Goal: Information Seeking & Learning: Learn about a topic

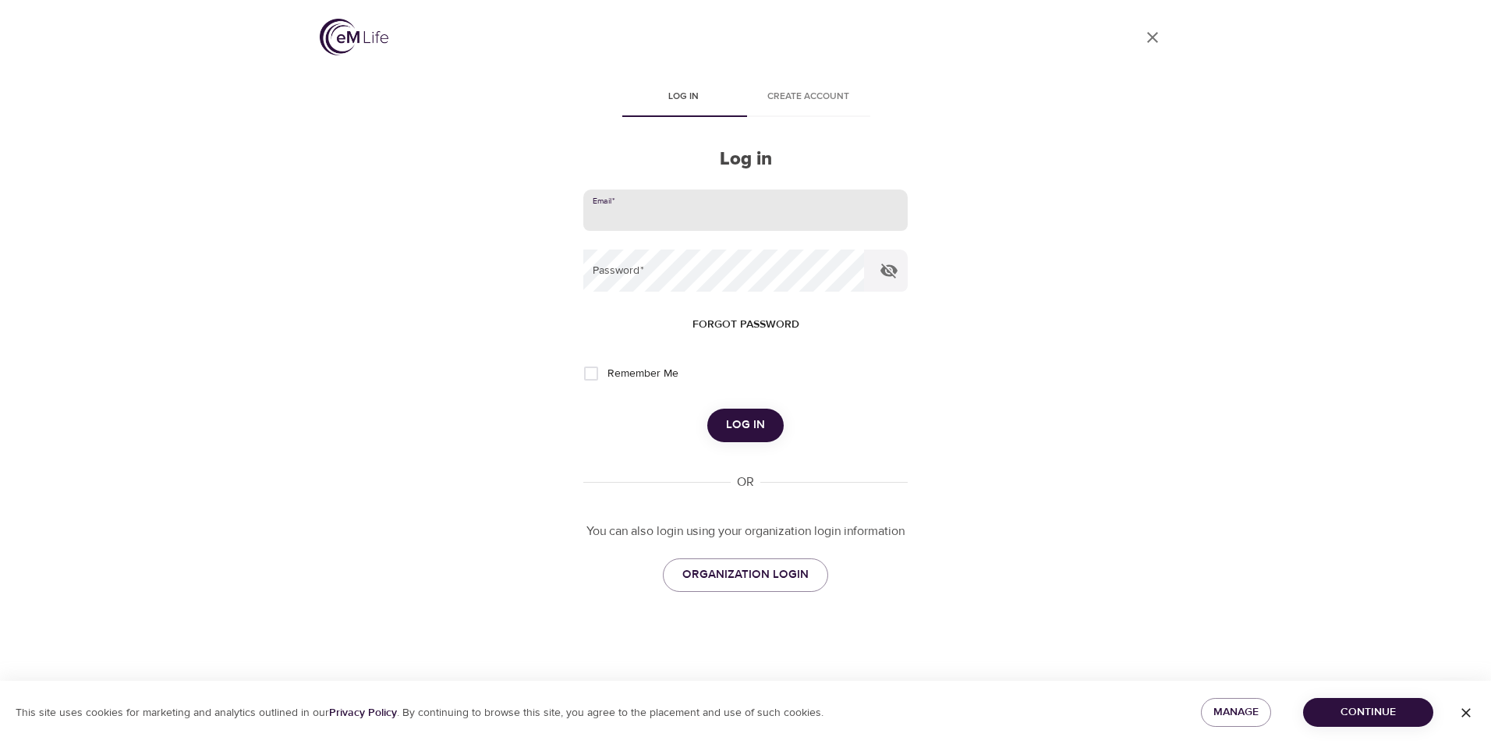
click at [682, 224] on input "email" at bounding box center [745, 210] width 324 height 42
type input "[PERSON_NAME][EMAIL_ADDRESS][PERSON_NAME][DOMAIN_NAME]"
click at [707, 409] on button "Log in" at bounding box center [745, 425] width 76 height 33
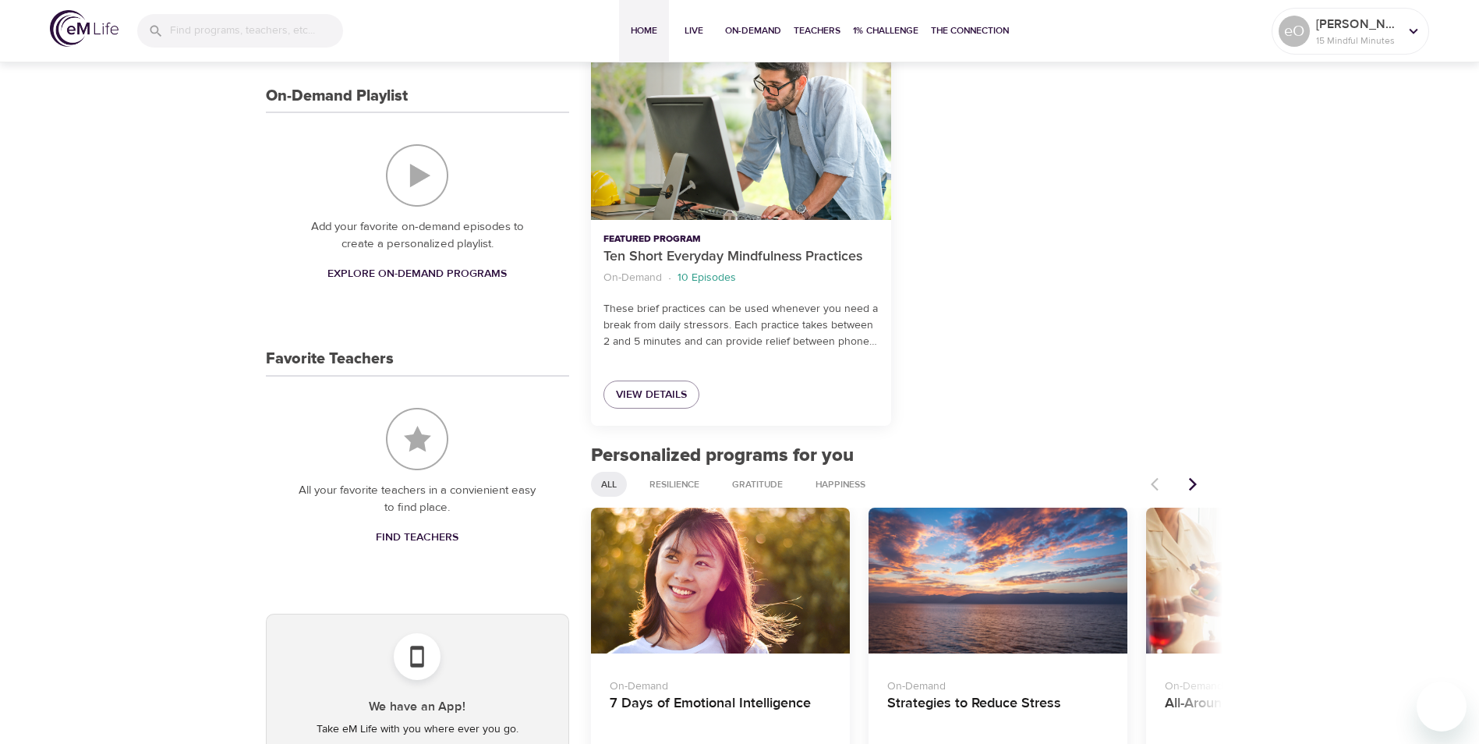
scroll to position [395, 0]
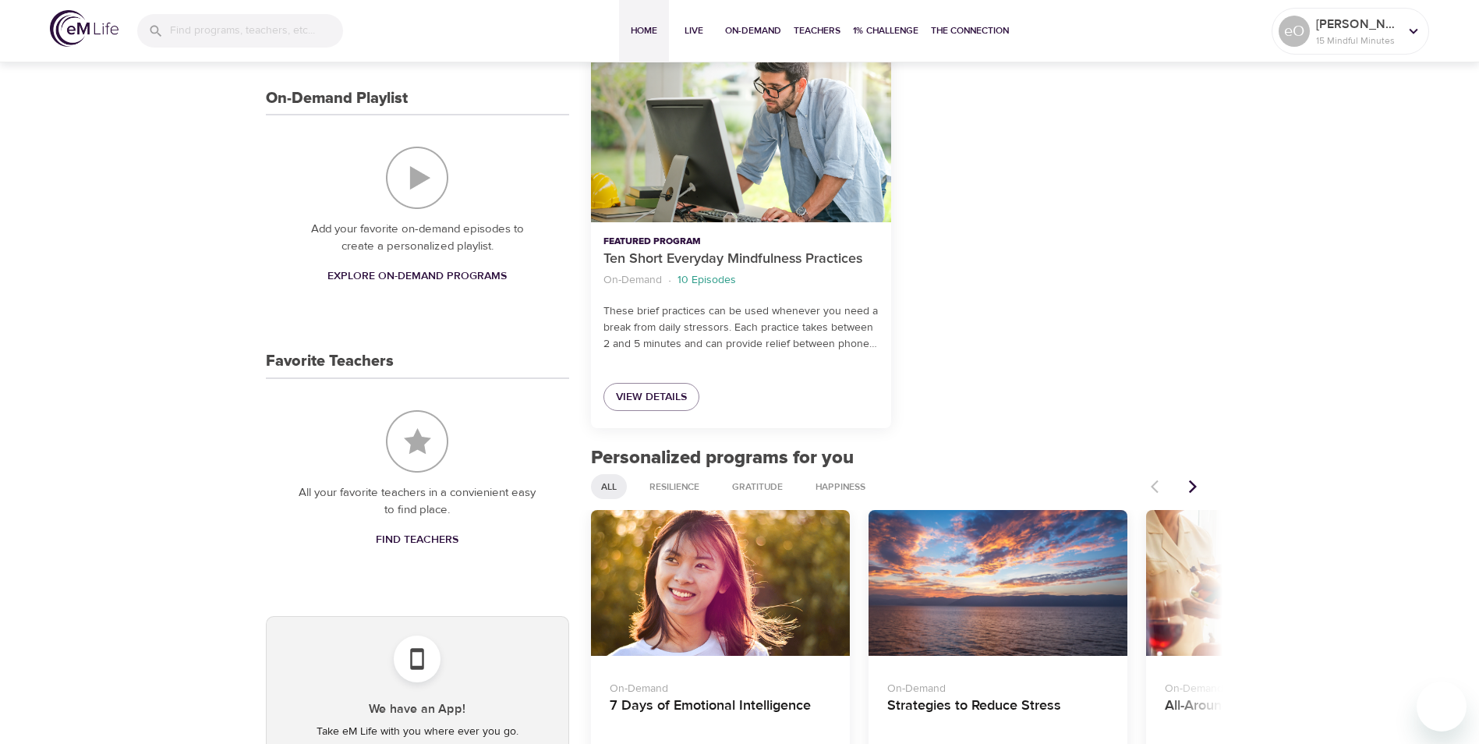
click at [649, 29] on span "Home" at bounding box center [643, 31] width 37 height 16
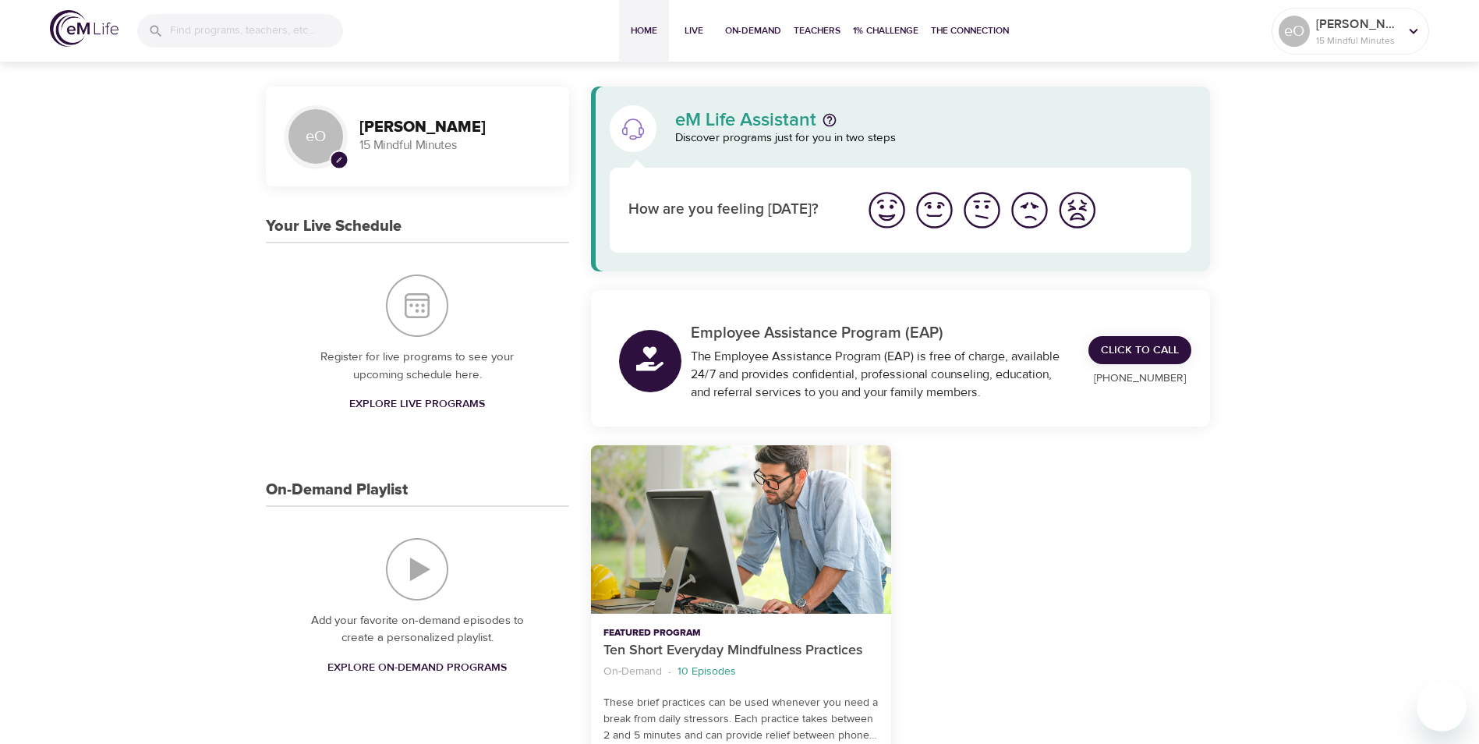
scroll to position [0, 0]
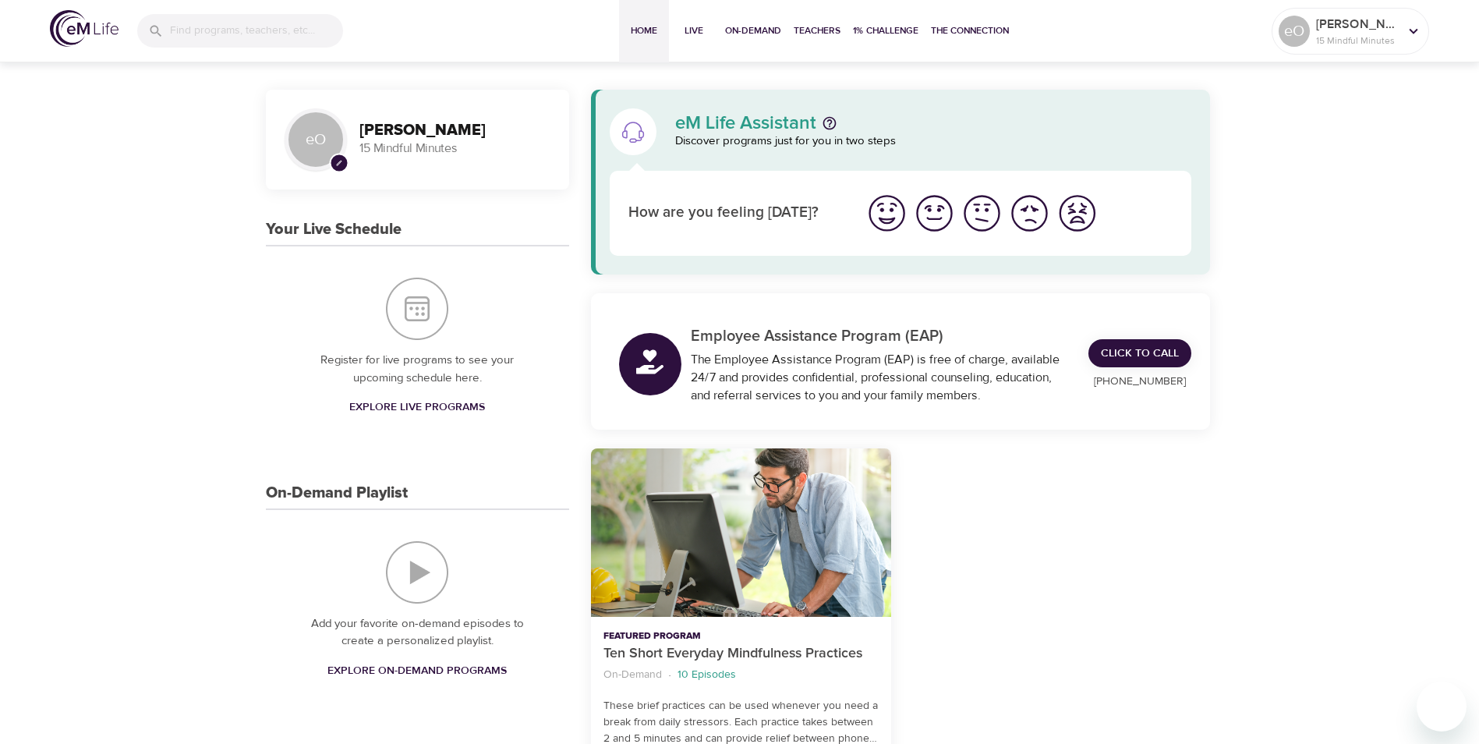
click at [982, 214] on img "I'm feeling ok" at bounding box center [982, 213] width 43 height 43
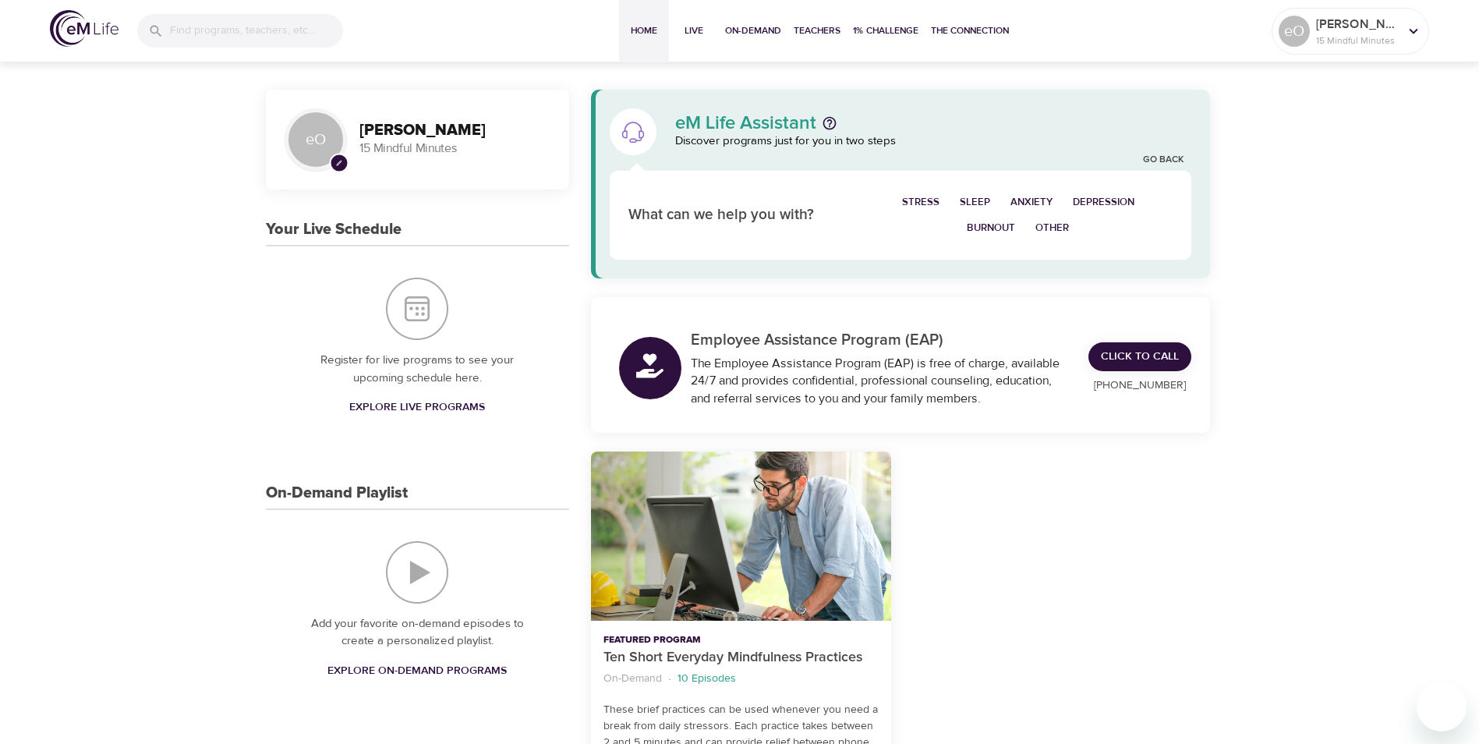
click at [1035, 198] on span "Anxiety" at bounding box center [1031, 202] width 42 height 18
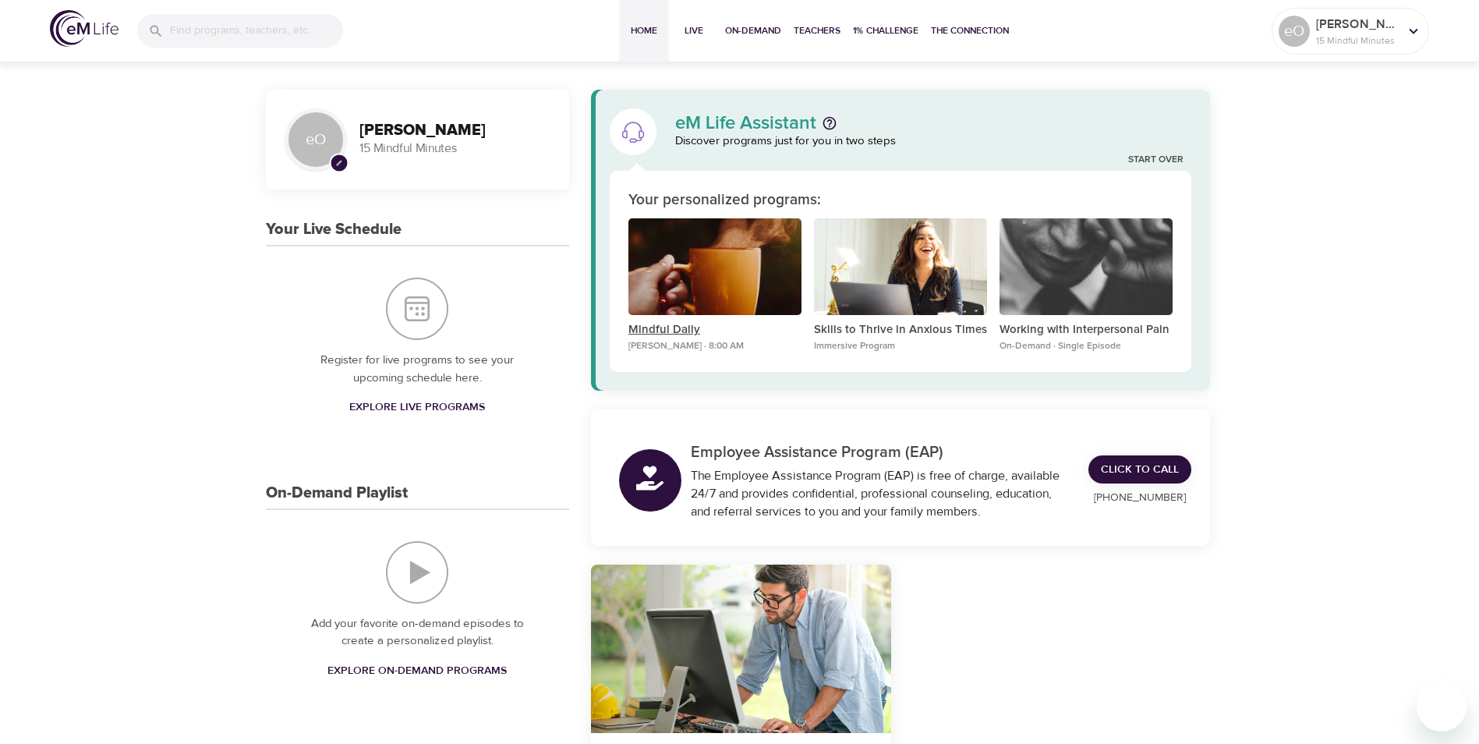
click at [674, 327] on p "Mindful Daily" at bounding box center [714, 330] width 173 height 18
click at [324, 144] on div "eO" at bounding box center [316, 139] width 62 height 62
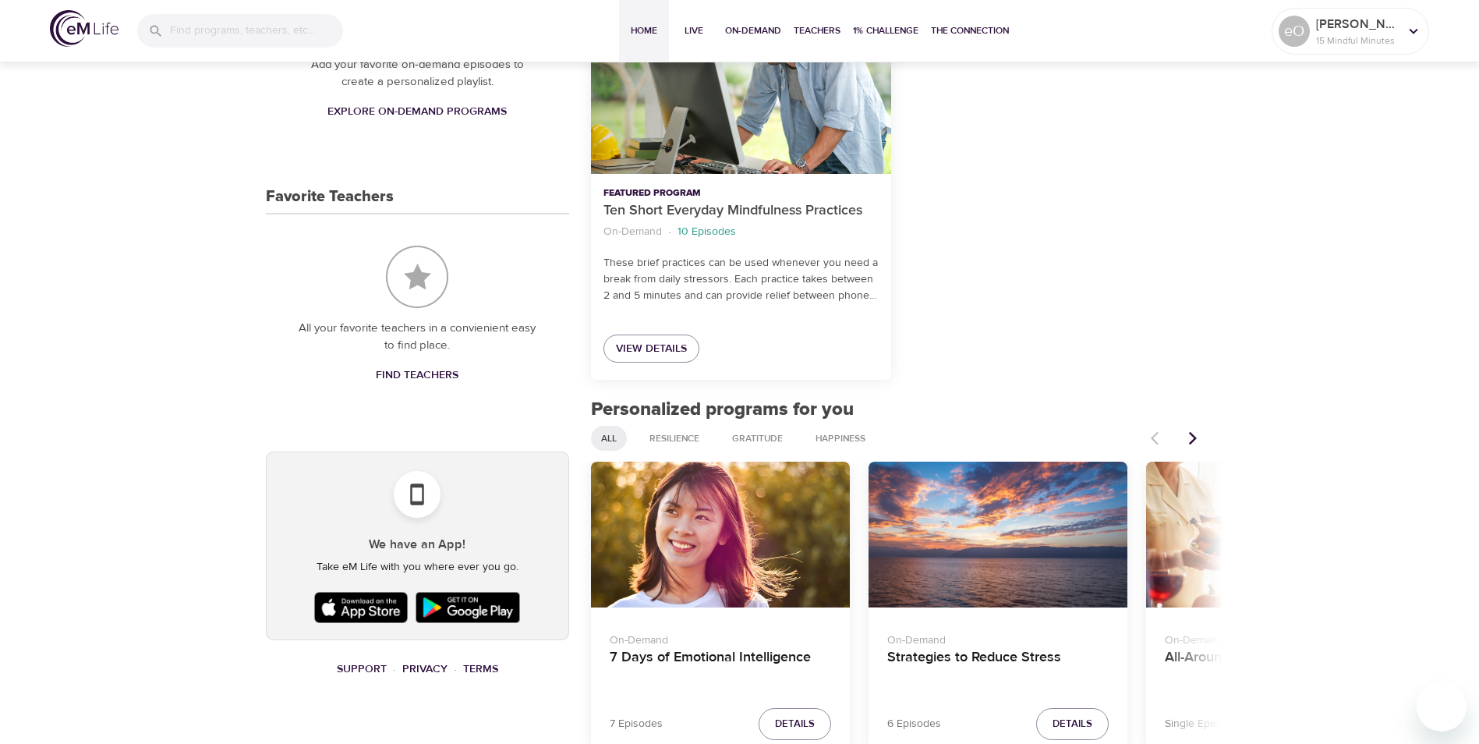
scroll to position [668, 0]
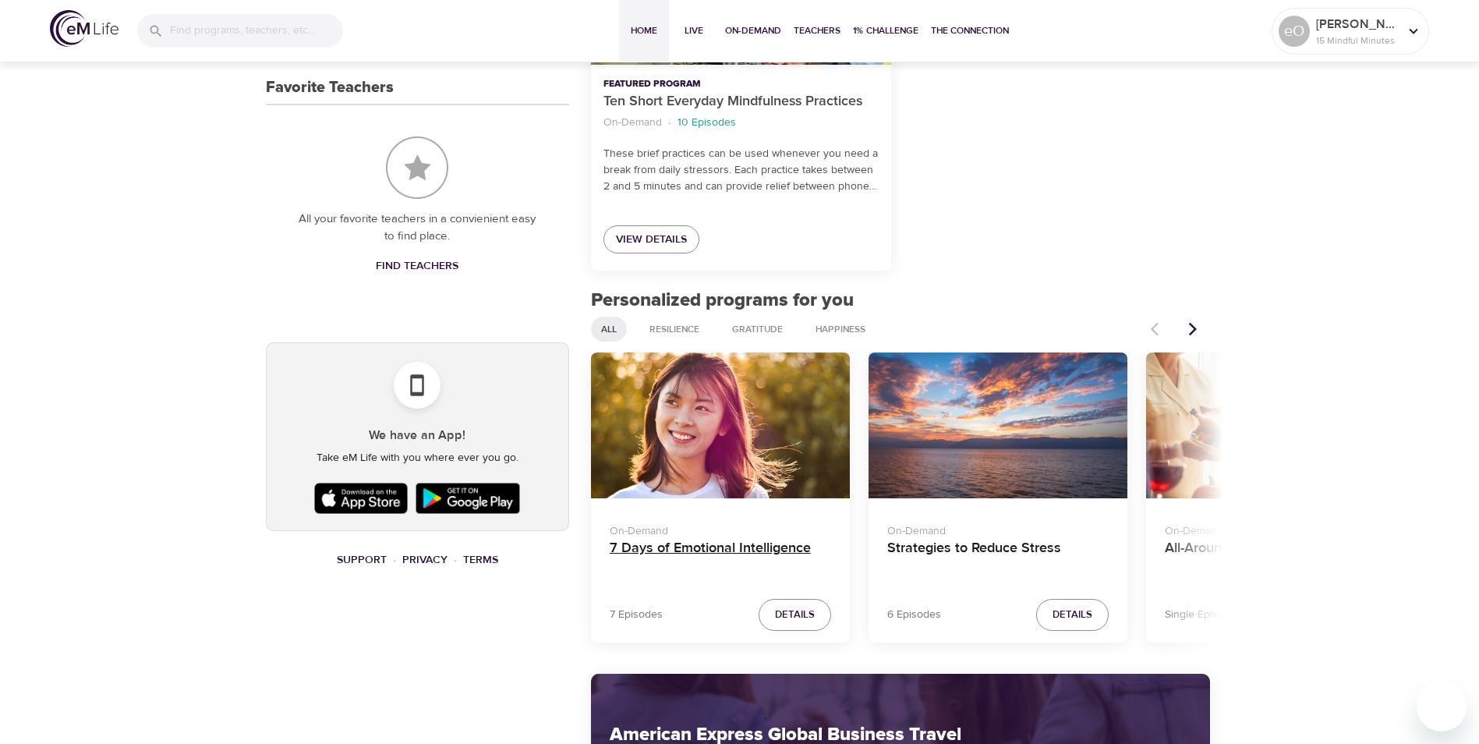
click at [644, 546] on h4 "7 Days of Emotional Intelligence" at bounding box center [720, 558] width 221 height 37
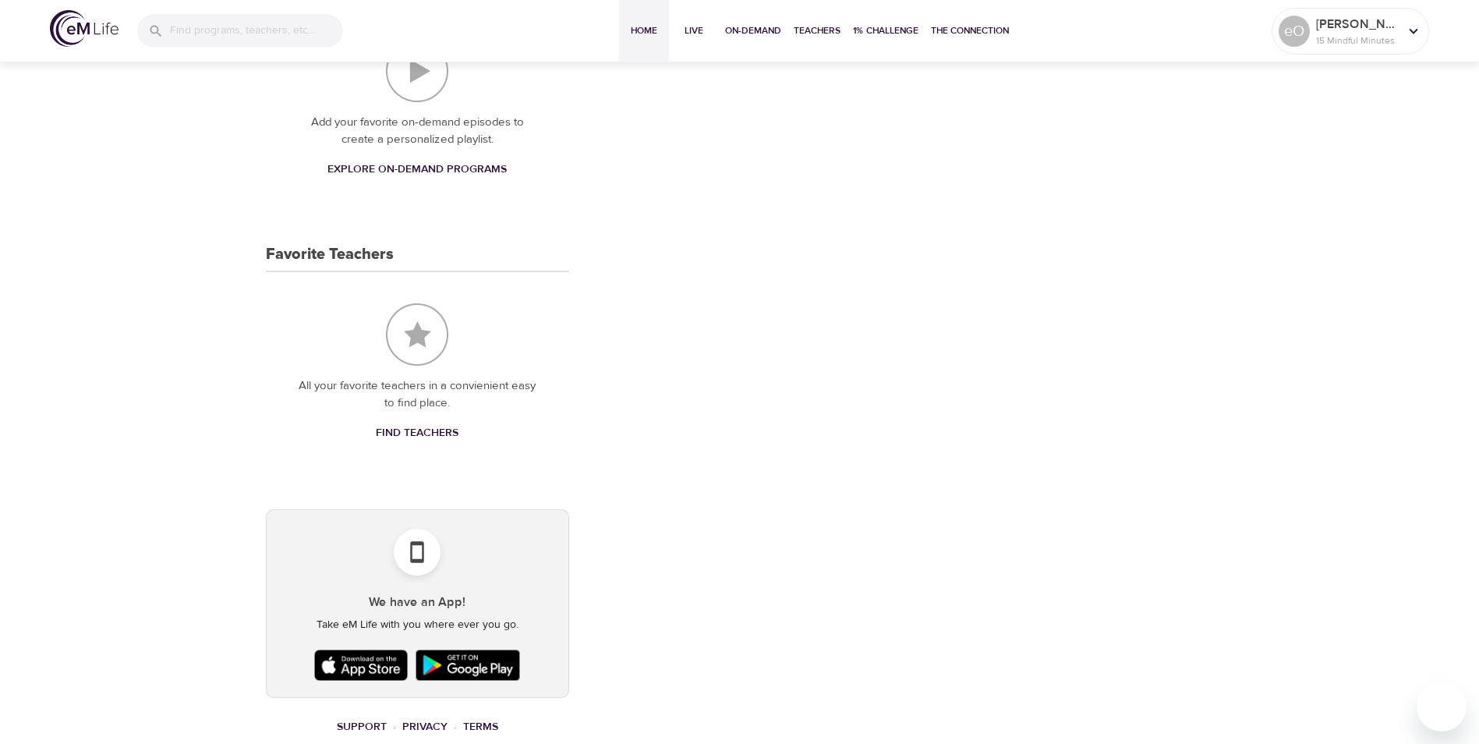
scroll to position [526, 0]
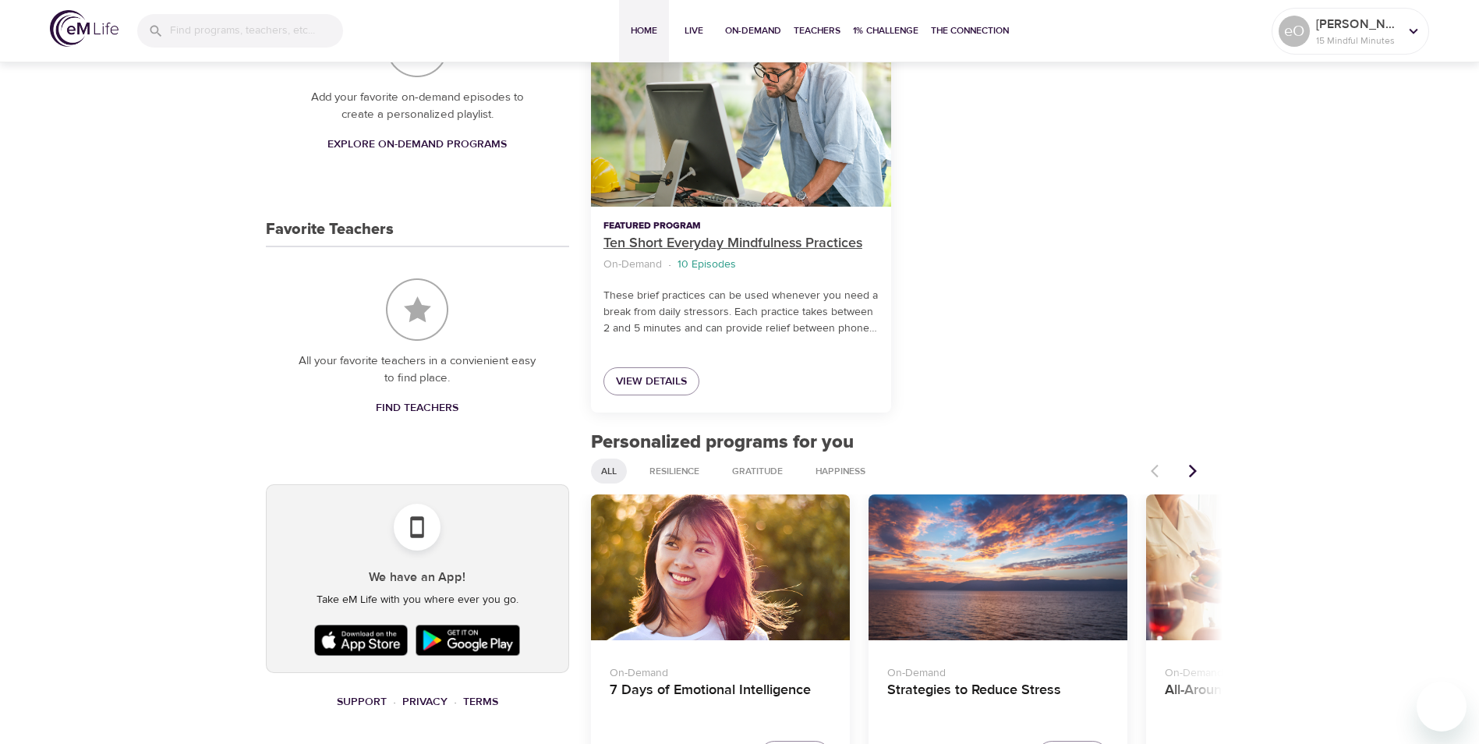
click at [638, 239] on p "Ten Short Everyday Mindfulness Practices" at bounding box center [740, 243] width 275 height 21
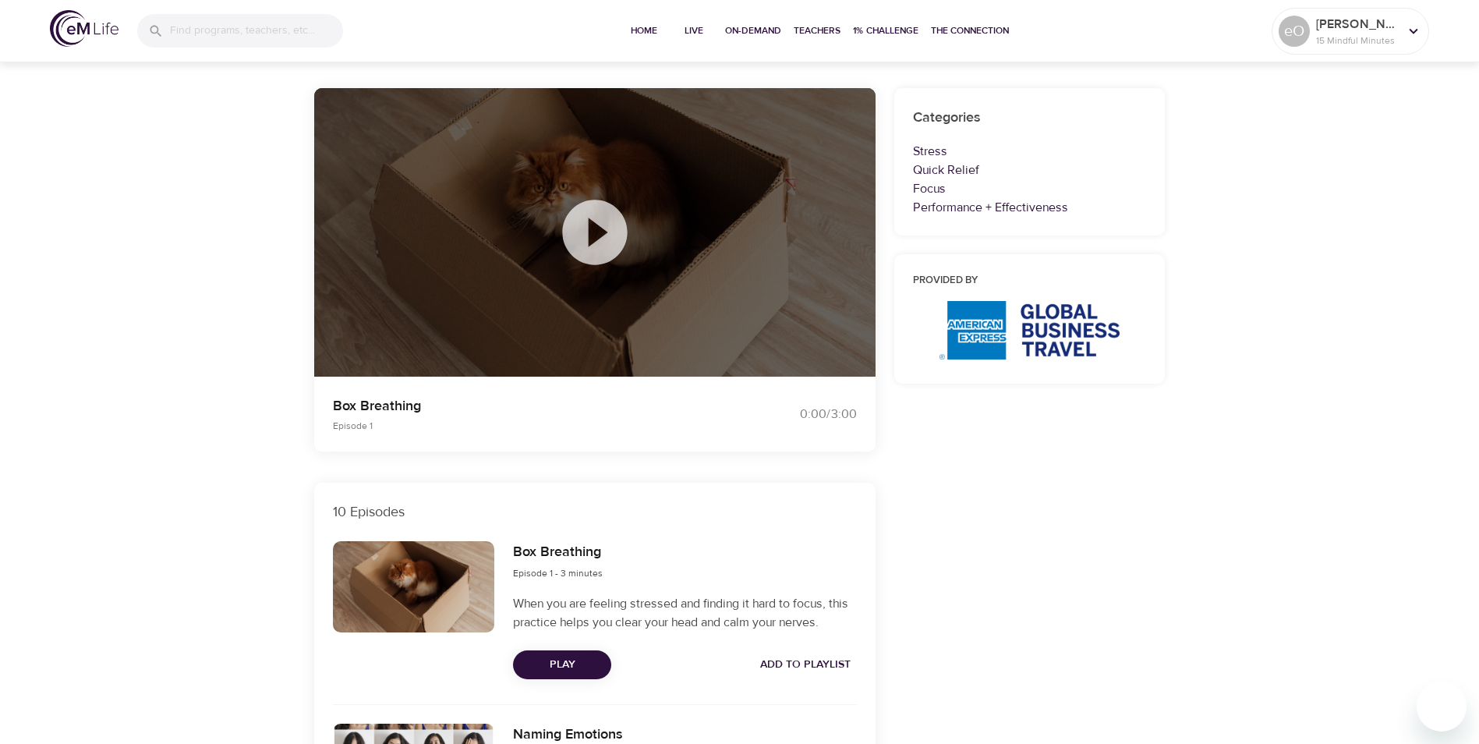
scroll to position [123, 0]
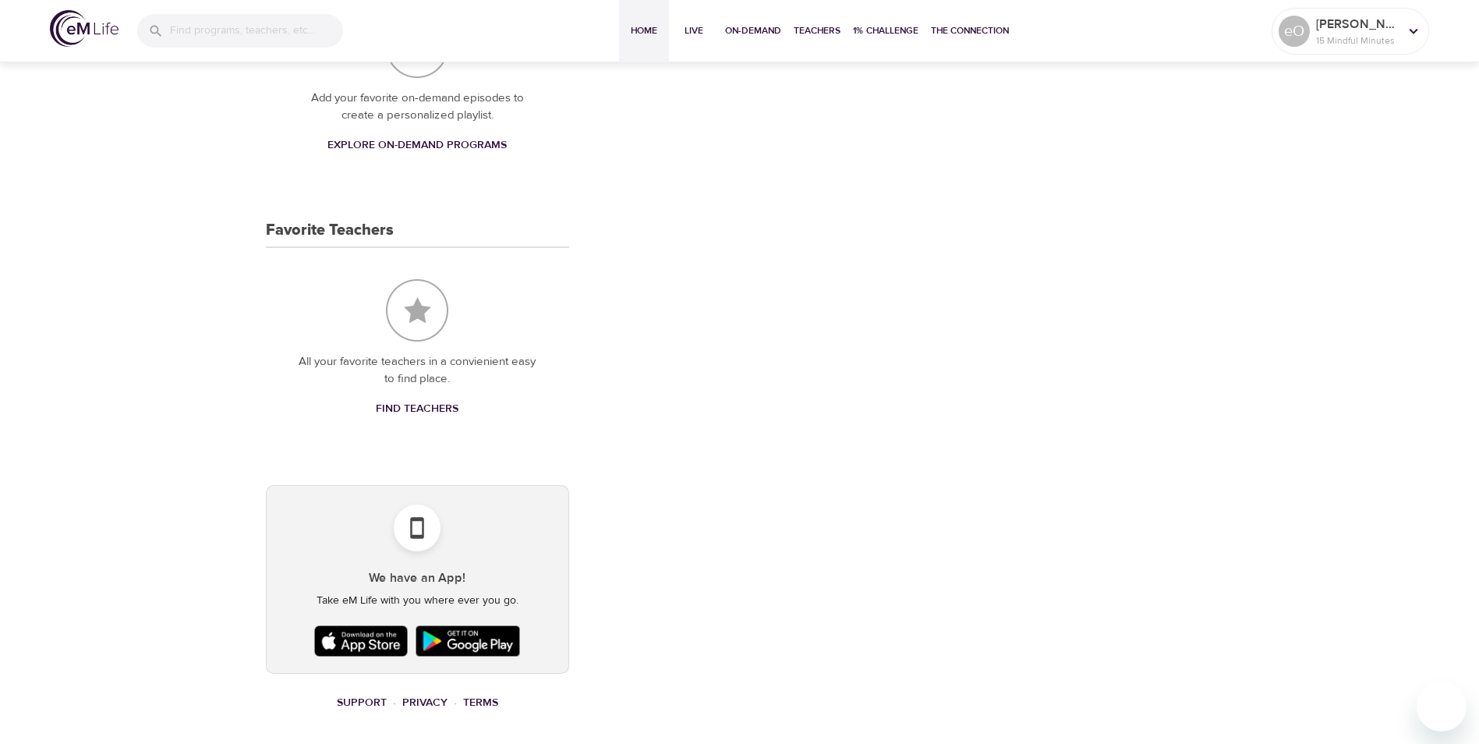
scroll to position [526, 0]
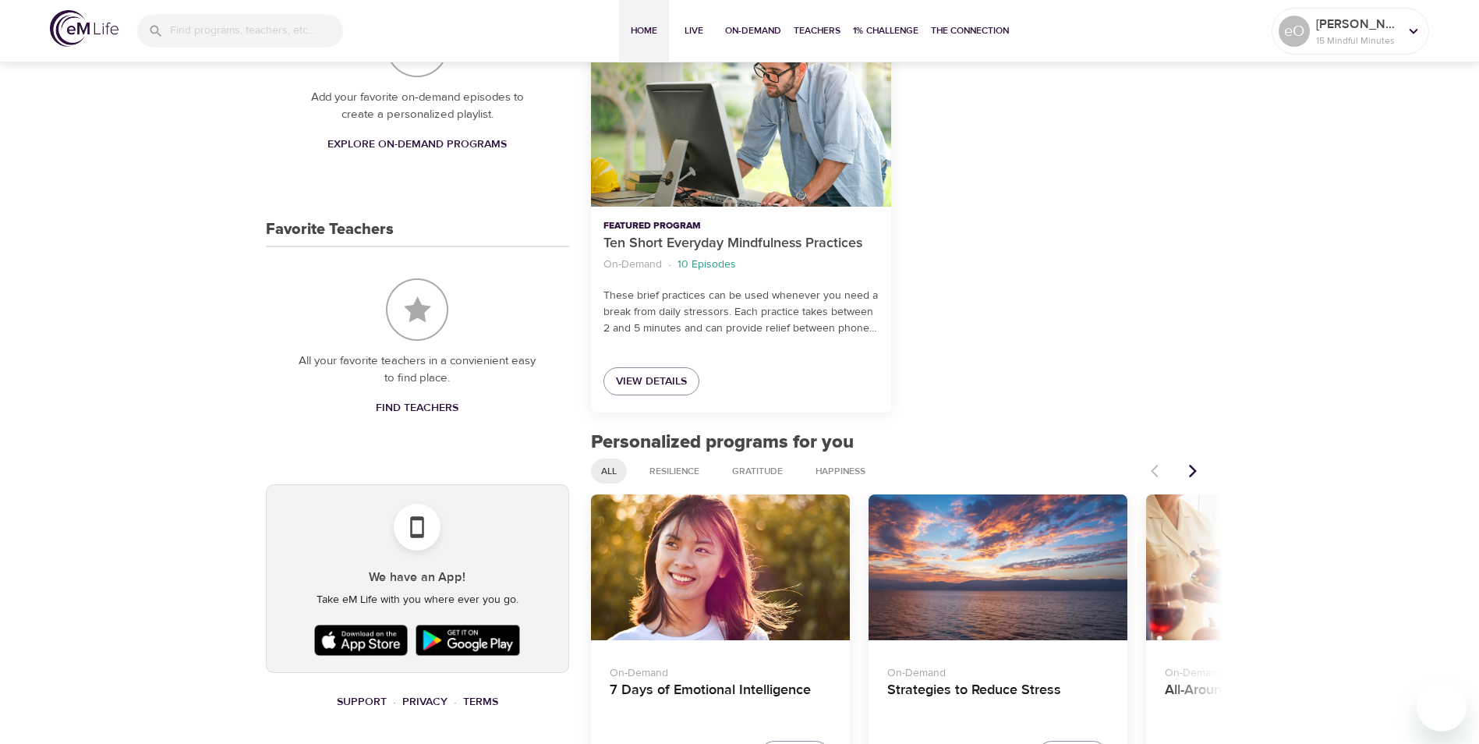
click at [1189, 469] on icon "Next items" at bounding box center [1193, 471] width 16 height 16
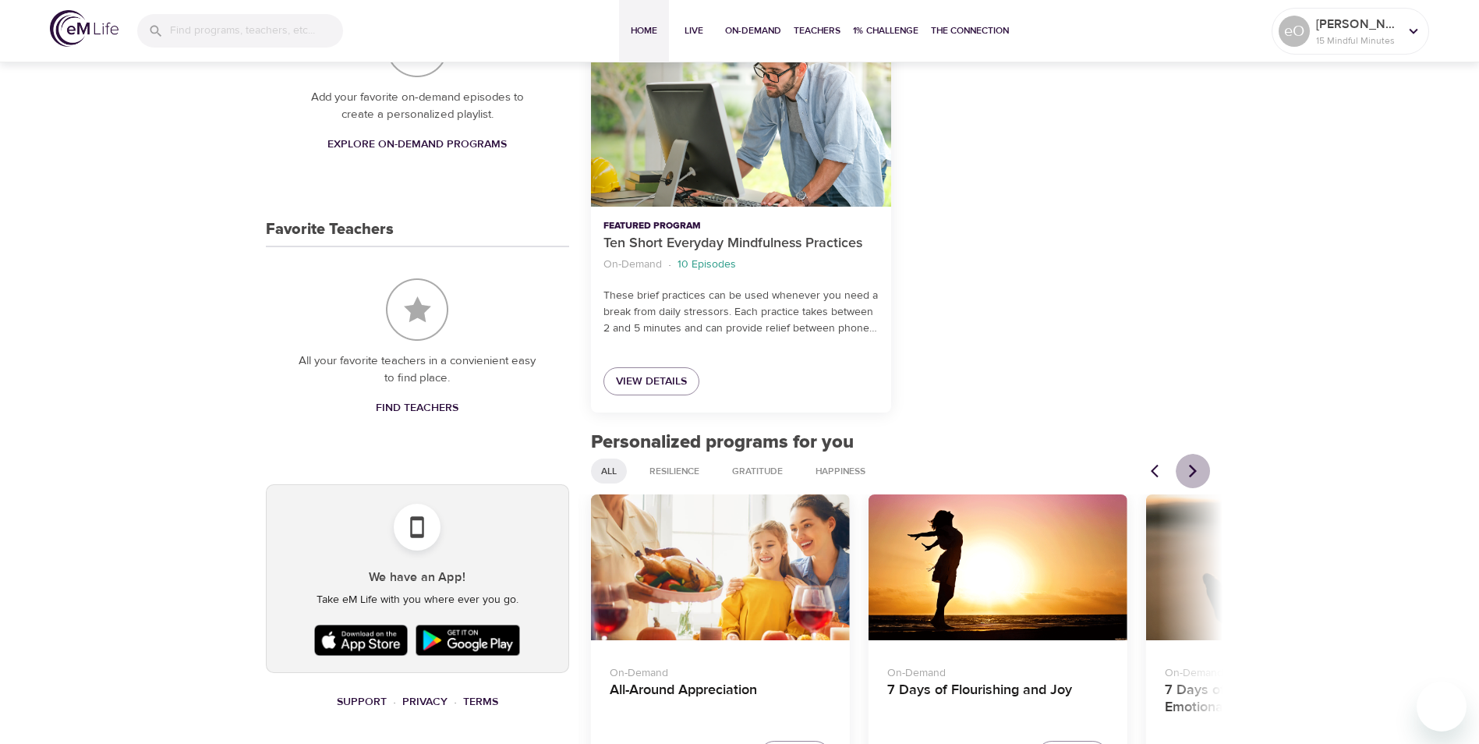
click at [1189, 469] on icon "Next items" at bounding box center [1193, 471] width 16 height 16
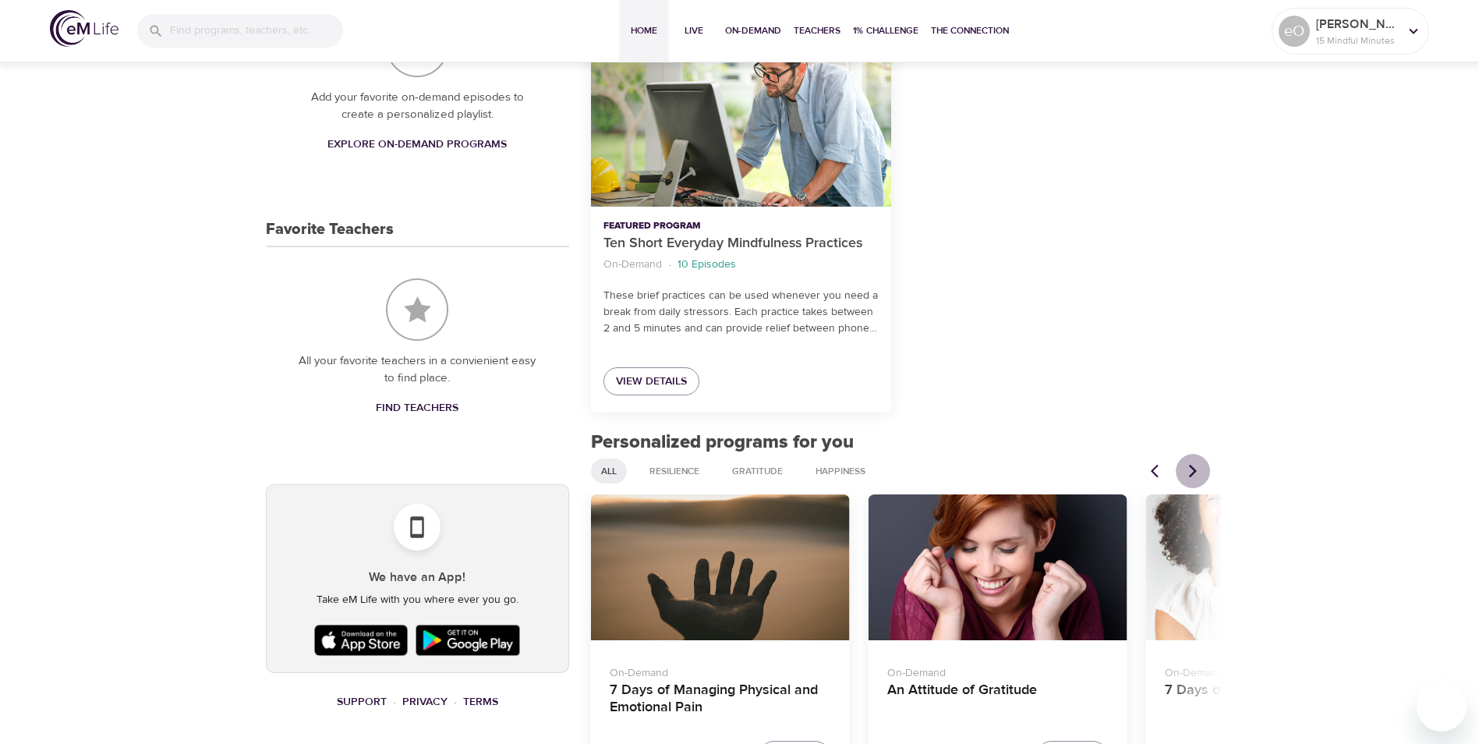
click at [1189, 469] on icon "Next items" at bounding box center [1193, 471] width 16 height 16
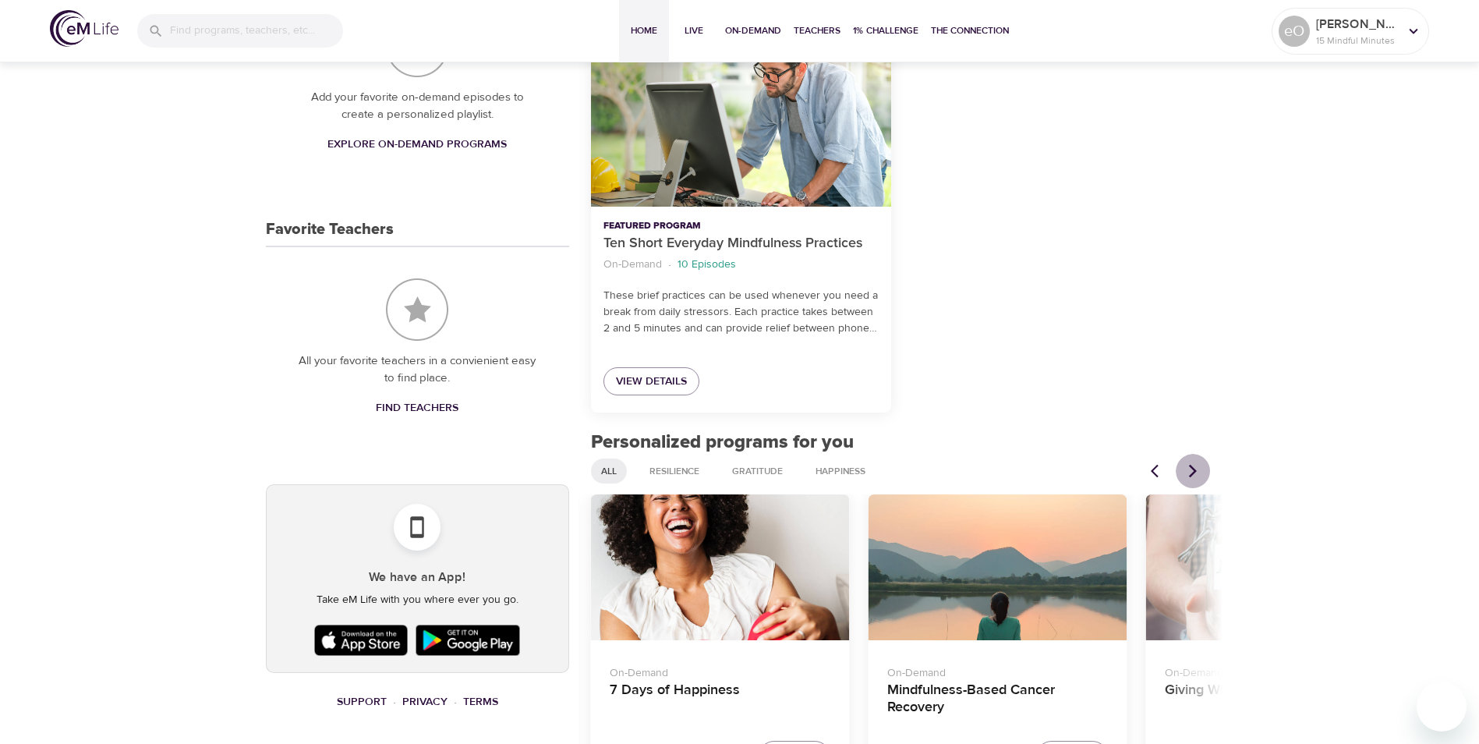
click at [1189, 469] on icon "Next items" at bounding box center [1193, 471] width 16 height 16
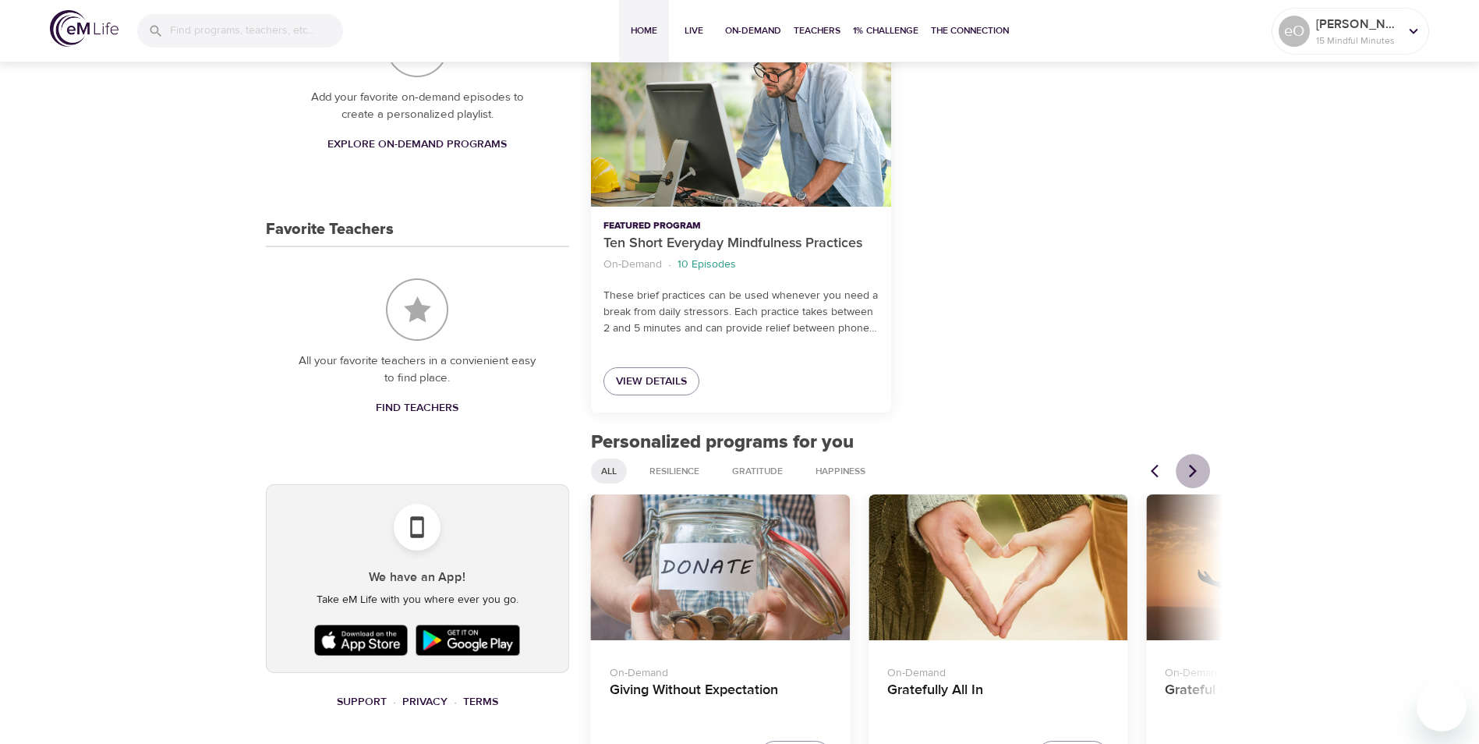
click at [1189, 469] on icon "Next items" at bounding box center [1193, 471] width 16 height 16
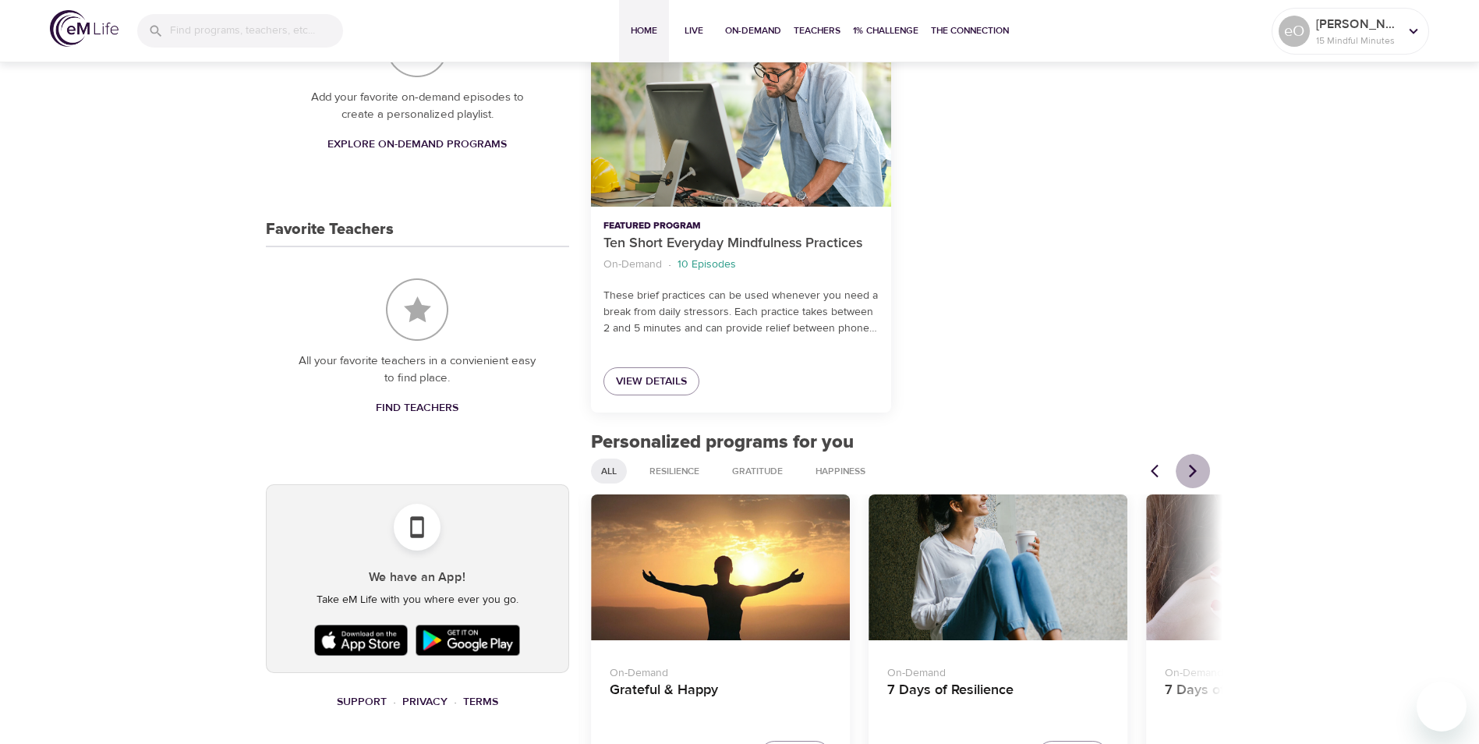
click at [1189, 469] on icon "Next items" at bounding box center [1193, 471] width 16 height 16
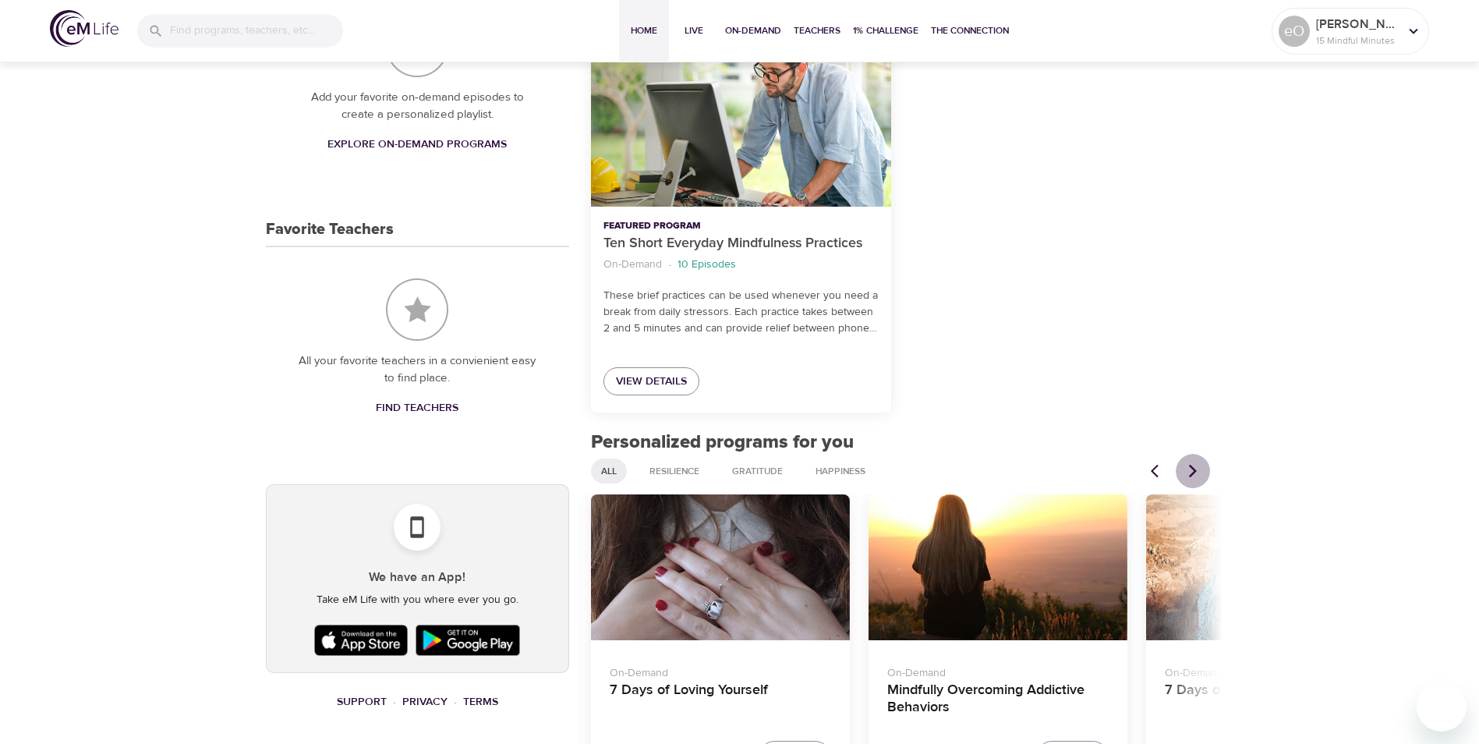
click at [1189, 469] on icon "Next items" at bounding box center [1193, 471] width 16 height 16
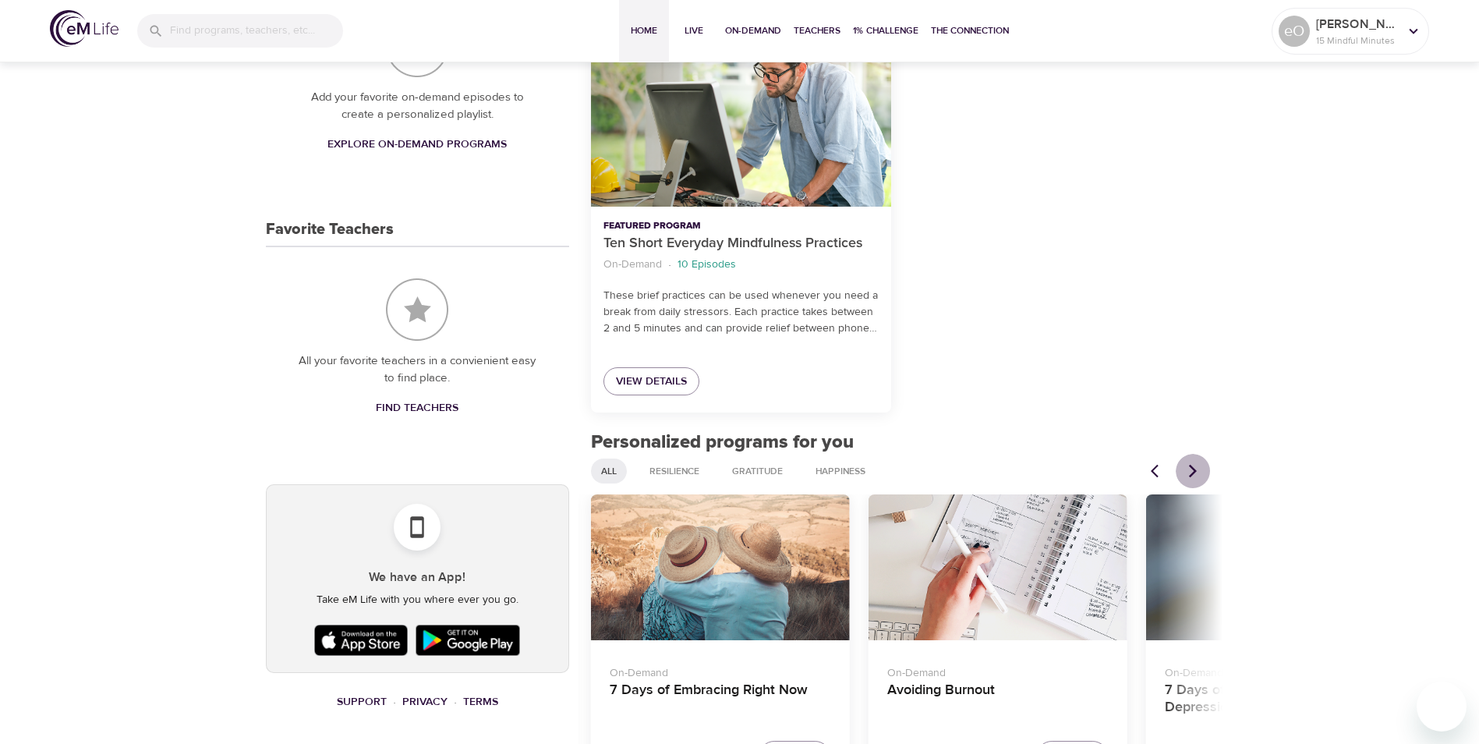
click at [1189, 469] on icon "Next items" at bounding box center [1193, 471] width 16 height 16
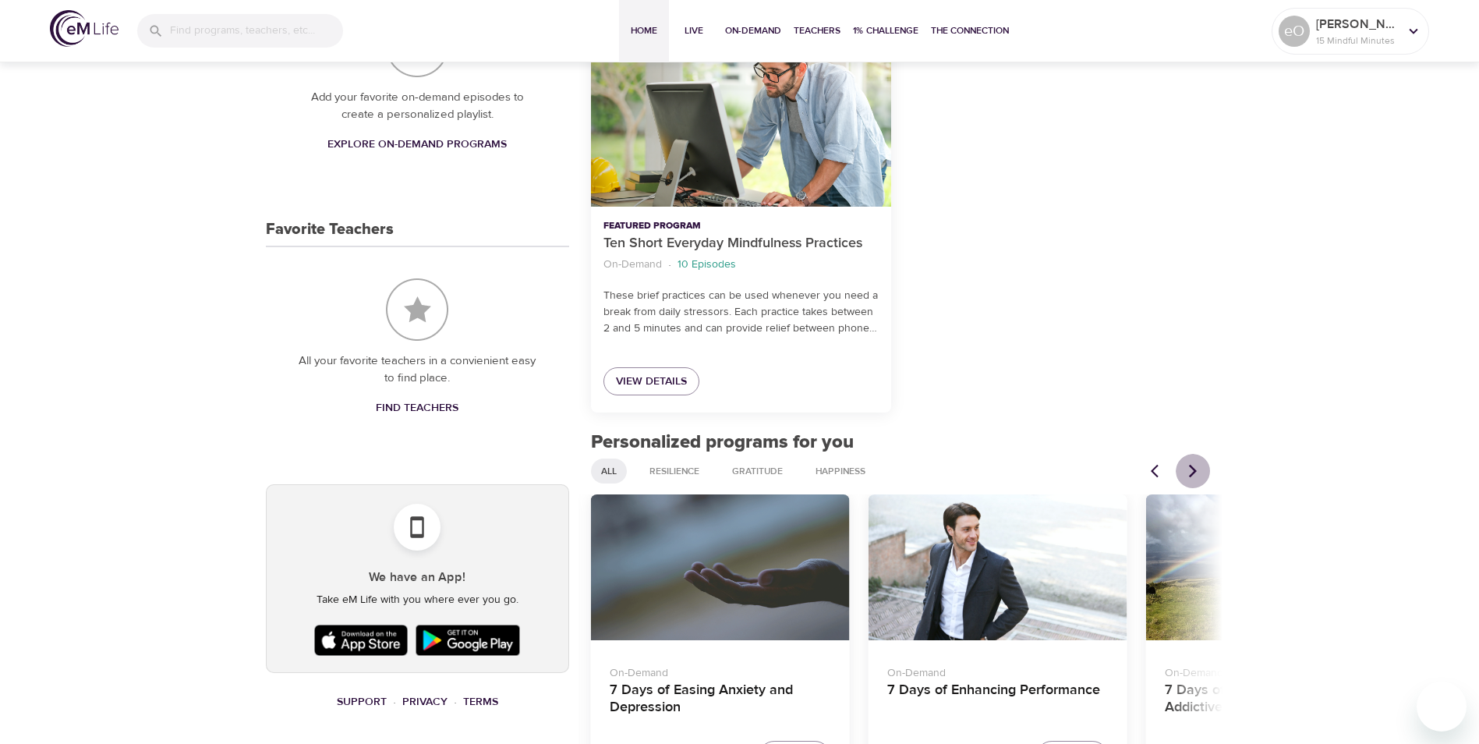
click at [1189, 469] on icon "Next items" at bounding box center [1193, 471] width 16 height 16
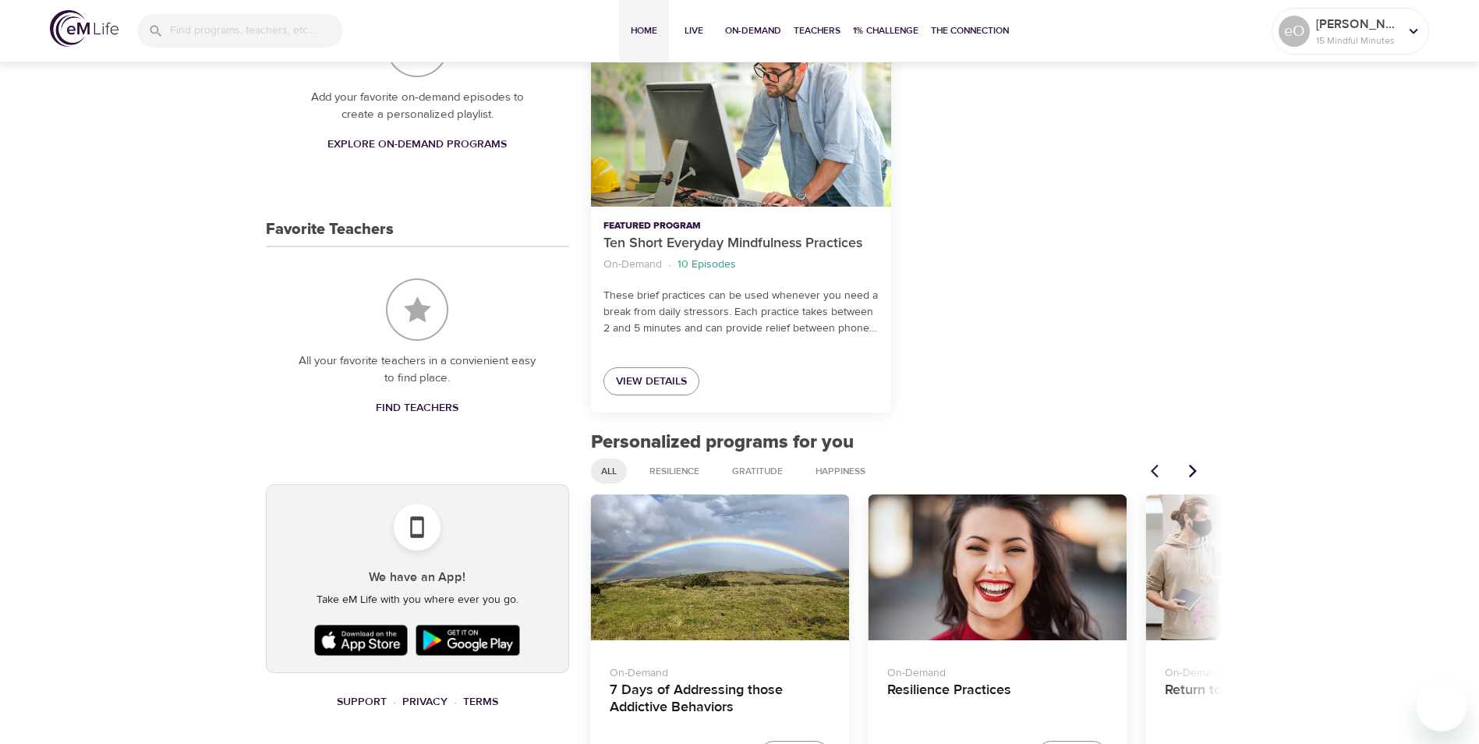
click at [1189, 469] on icon "Next items" at bounding box center [1193, 471] width 16 height 16
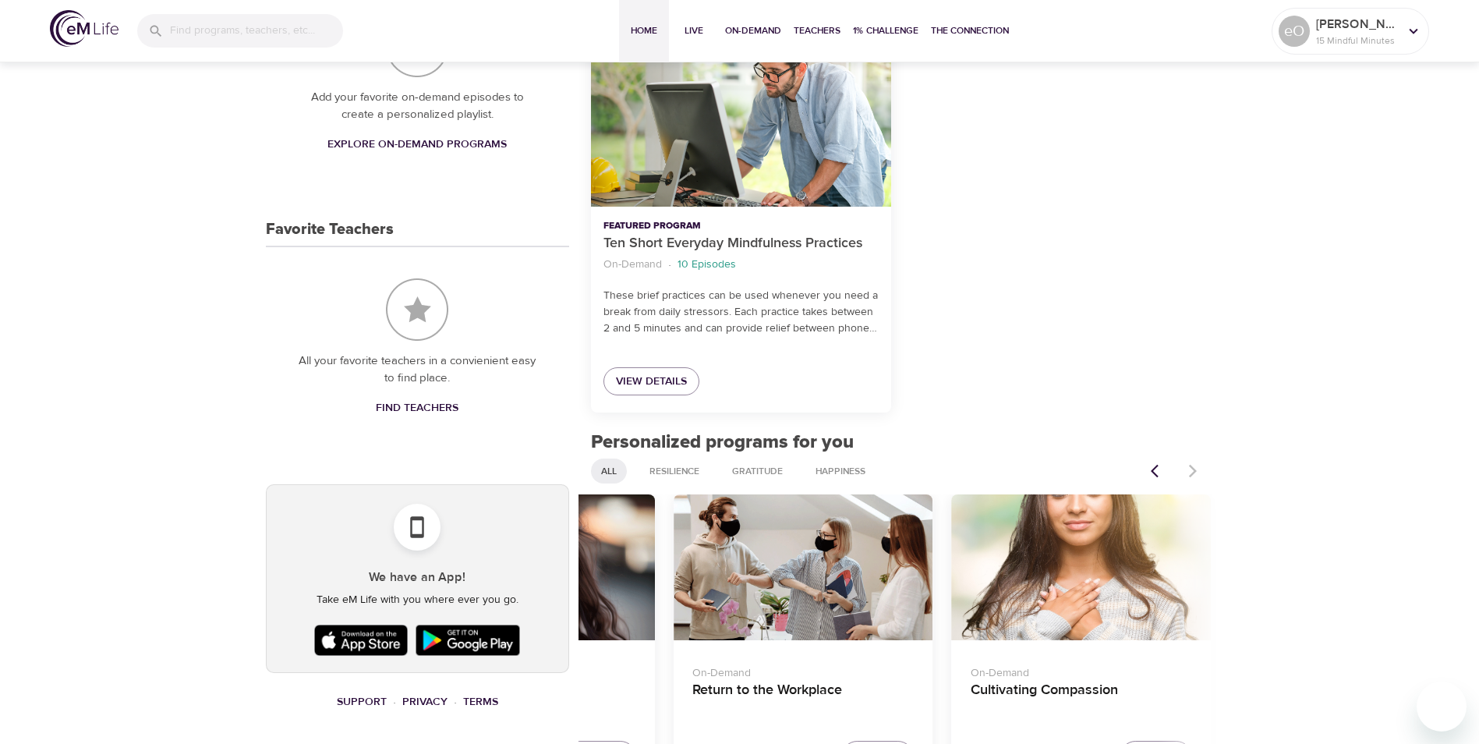
click at [1189, 469] on div at bounding box center [1175, 471] width 69 height 34
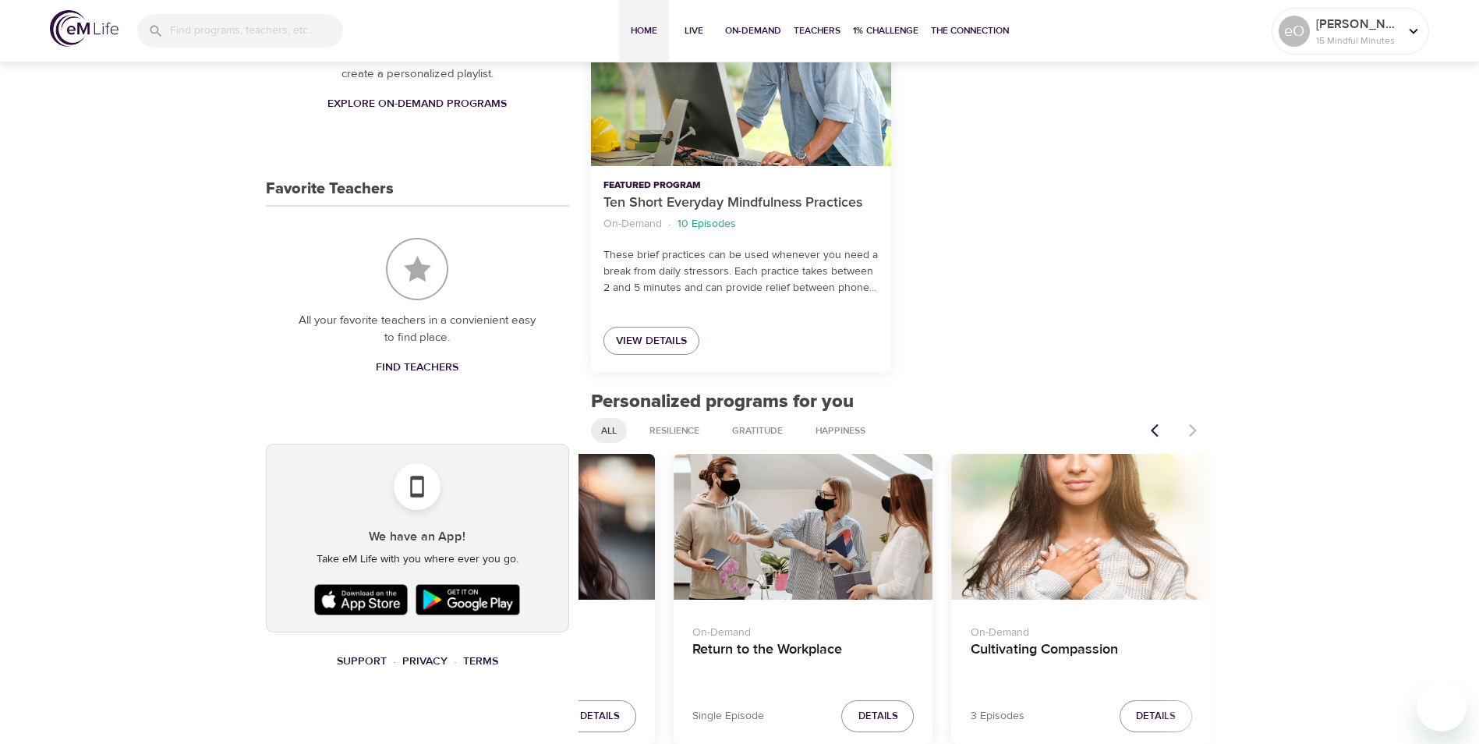
scroll to position [551, 0]
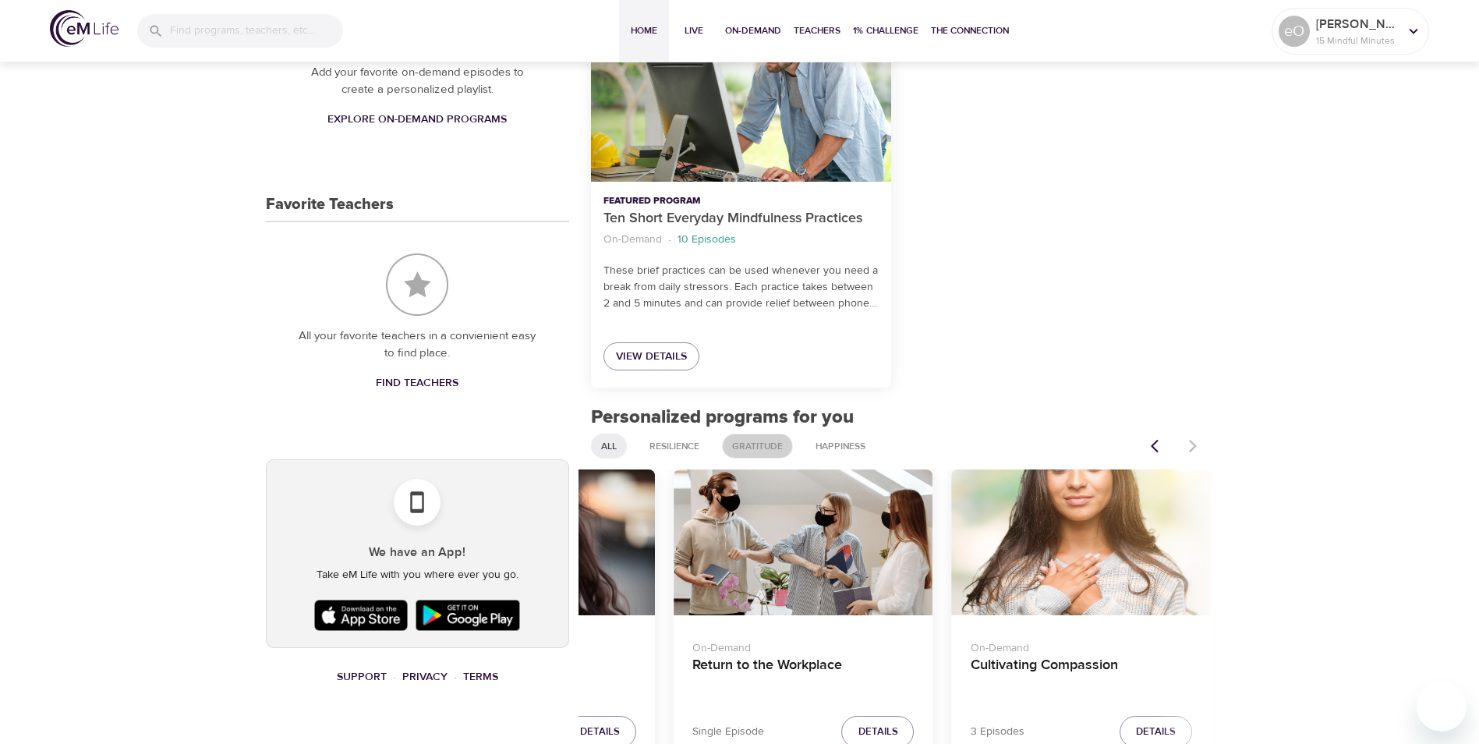
click at [758, 446] on span "Gratitude" at bounding box center [757, 446] width 69 height 13
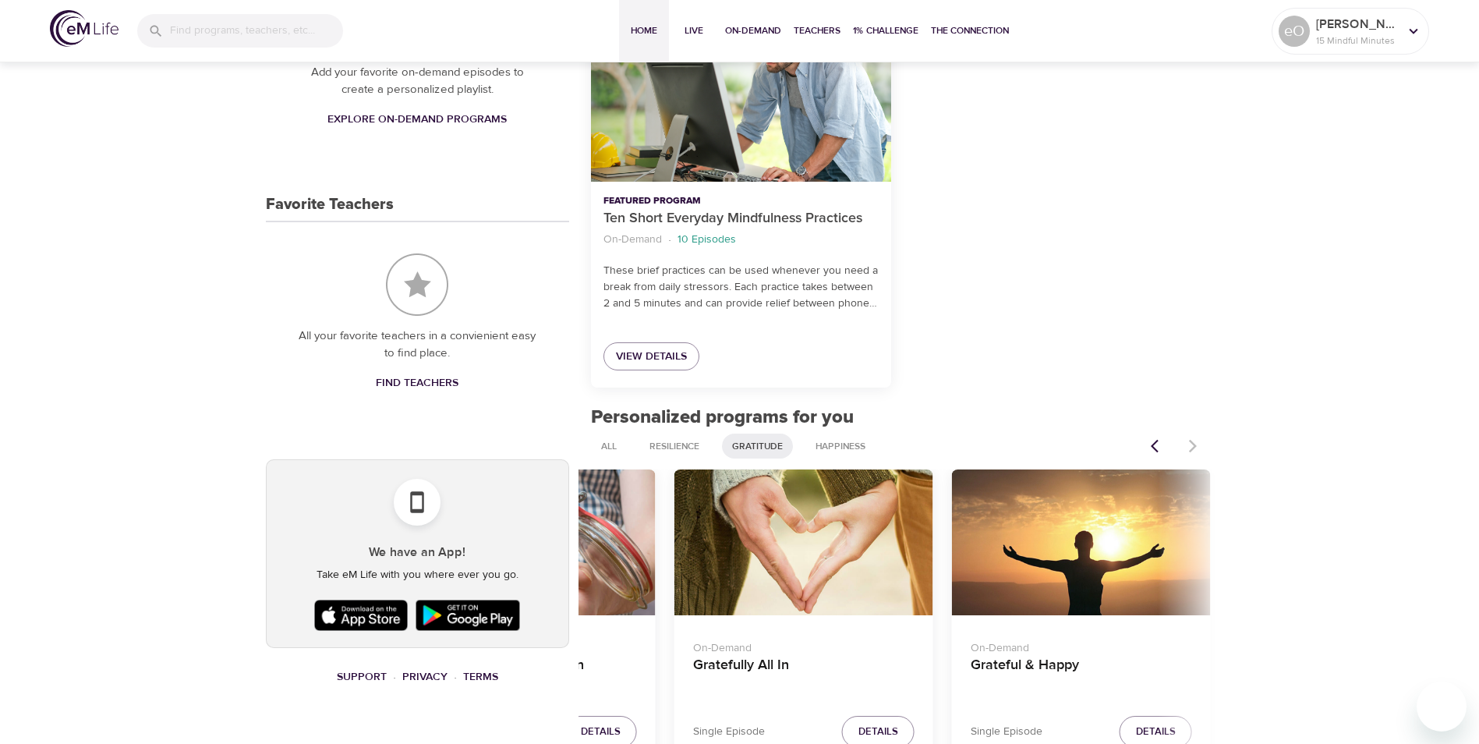
click at [1156, 446] on icon "Previous items" at bounding box center [1159, 446] width 16 height 16
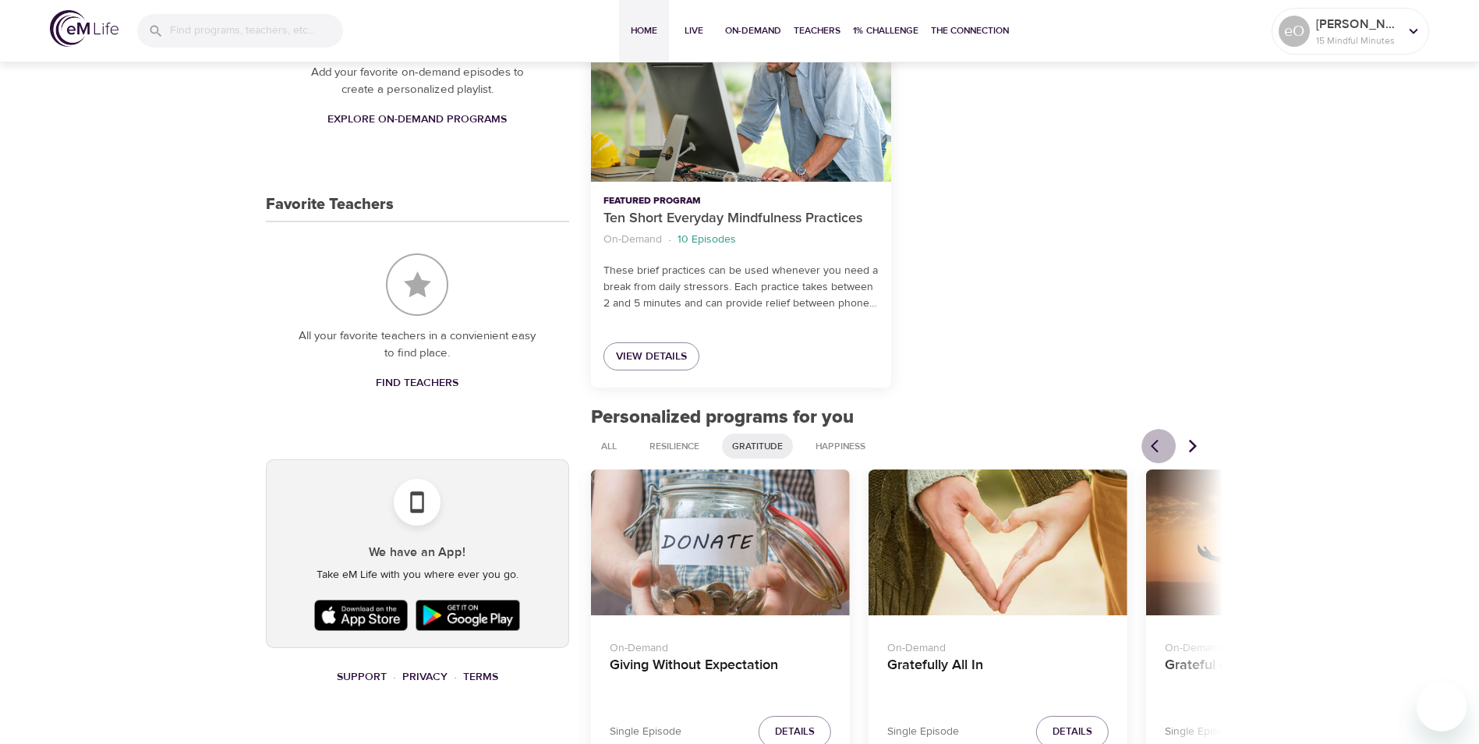
click at [1156, 446] on icon "Previous items" at bounding box center [1159, 446] width 16 height 16
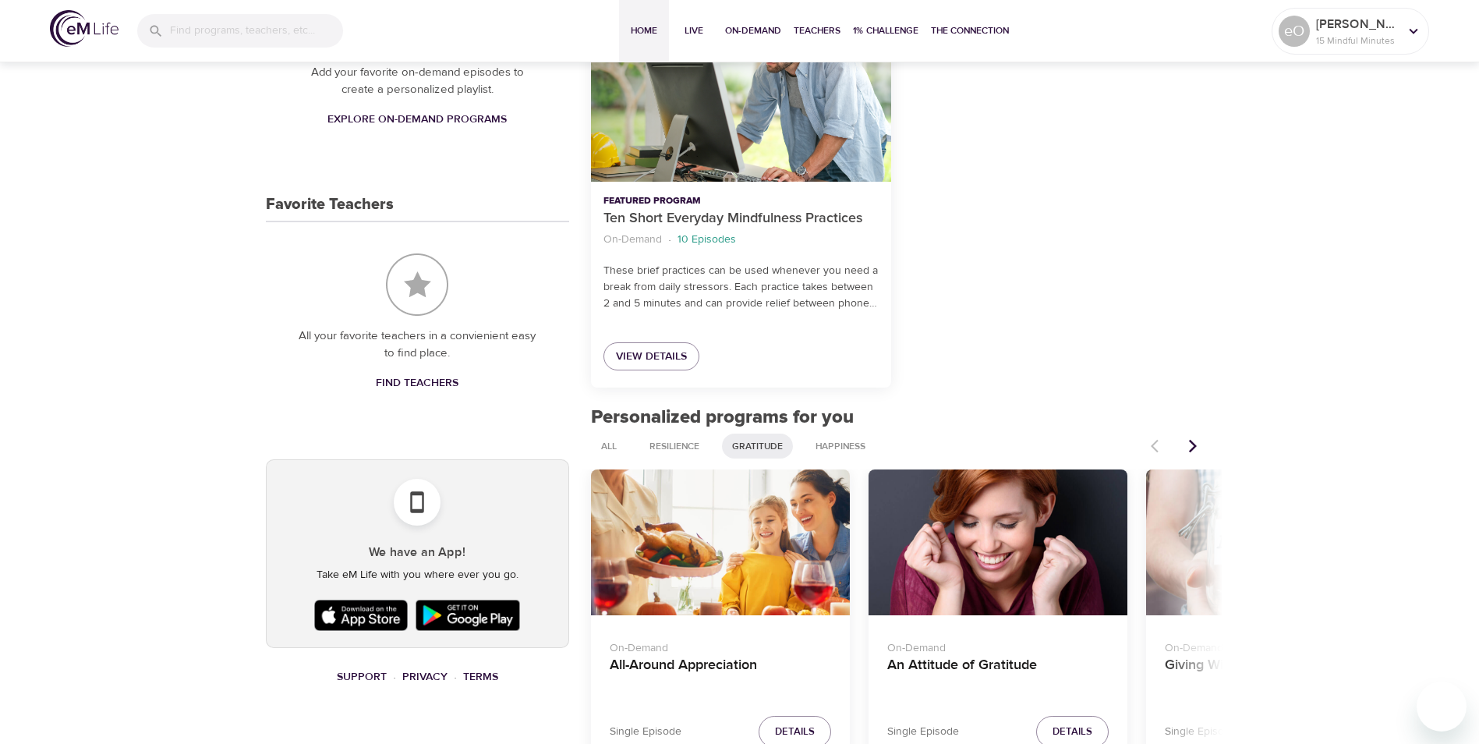
click at [1156, 446] on div at bounding box center [1175, 446] width 69 height 34
click at [1196, 444] on icon "Next items" at bounding box center [1193, 446] width 16 height 16
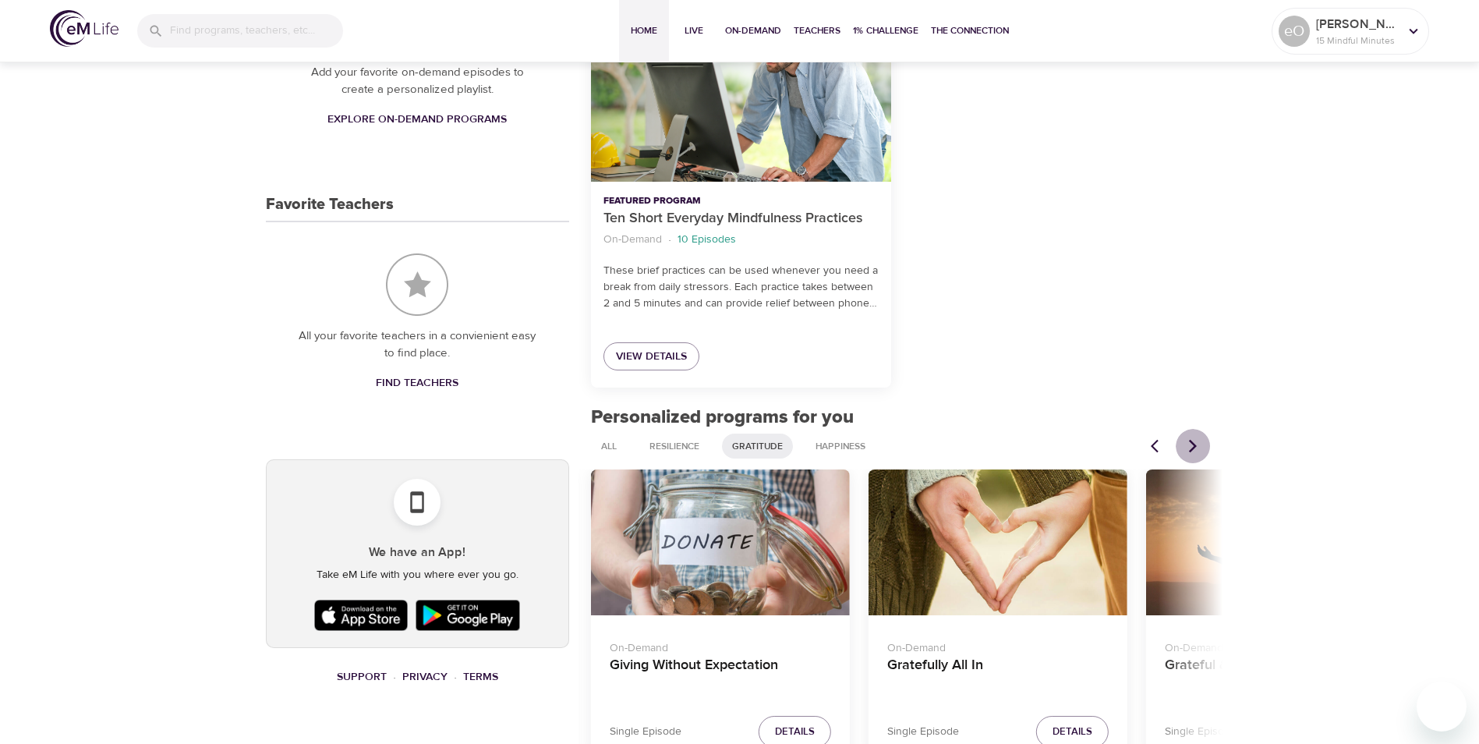
click at [1196, 444] on icon "Next items" at bounding box center [1193, 446] width 16 height 16
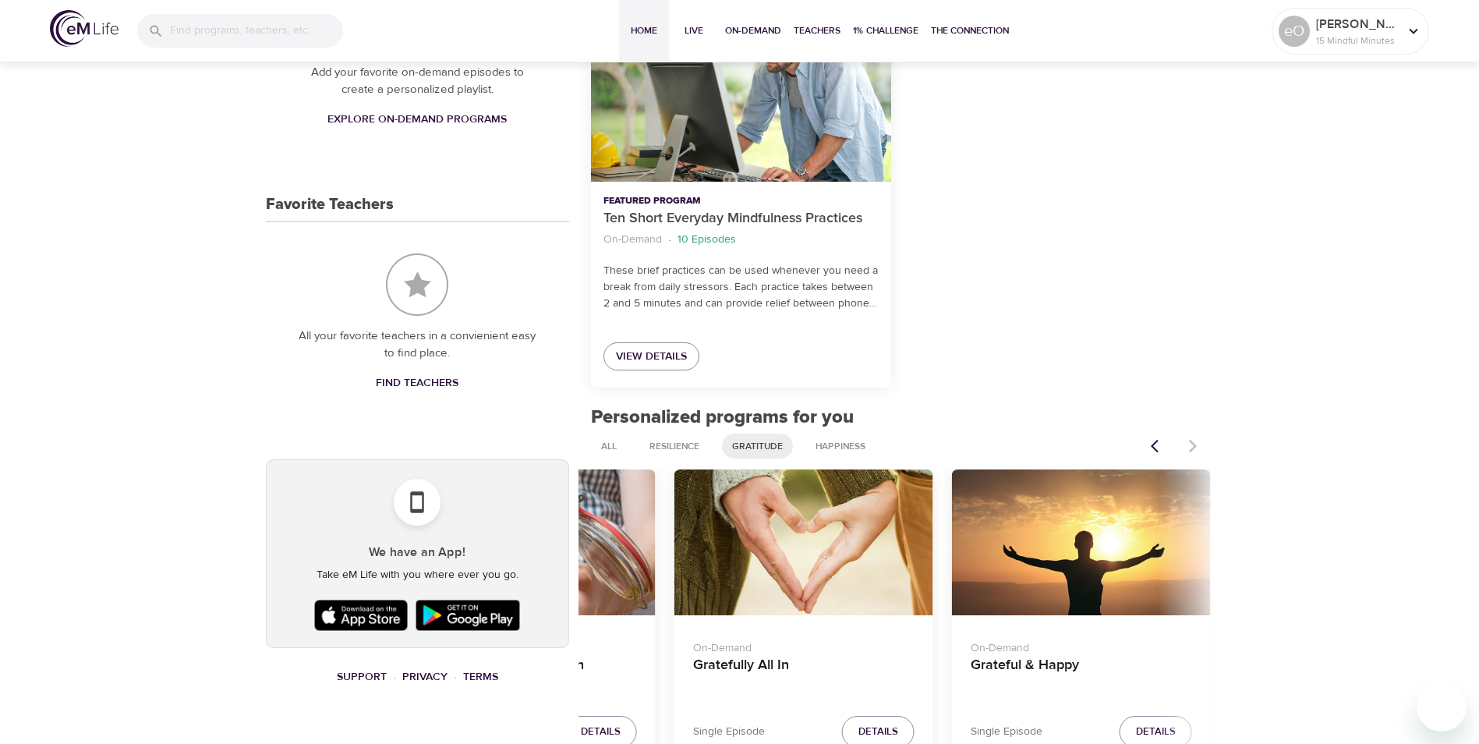
click at [1196, 444] on div at bounding box center [1175, 446] width 69 height 34
click at [606, 440] on span "All" at bounding box center [609, 446] width 34 height 13
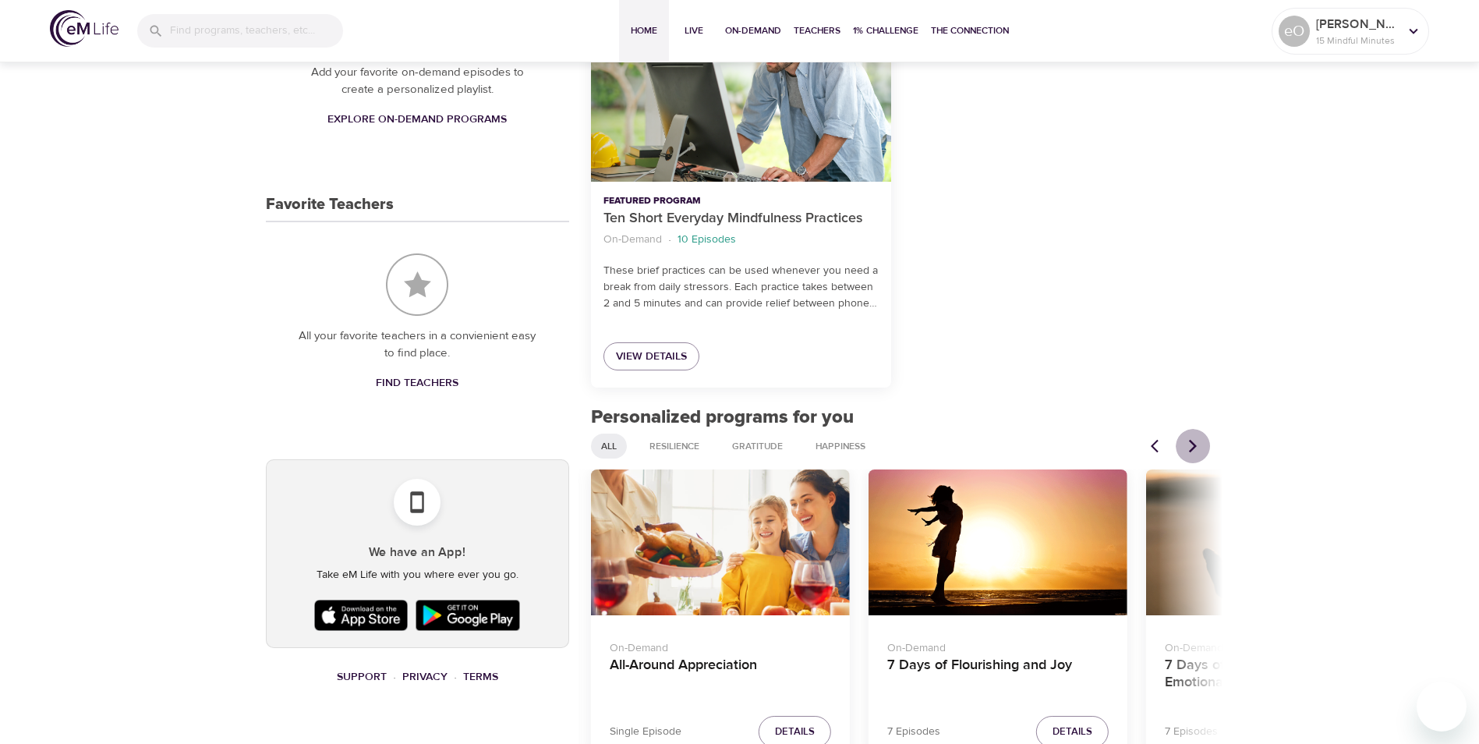
click at [1188, 449] on icon "Next items" at bounding box center [1193, 446] width 16 height 16
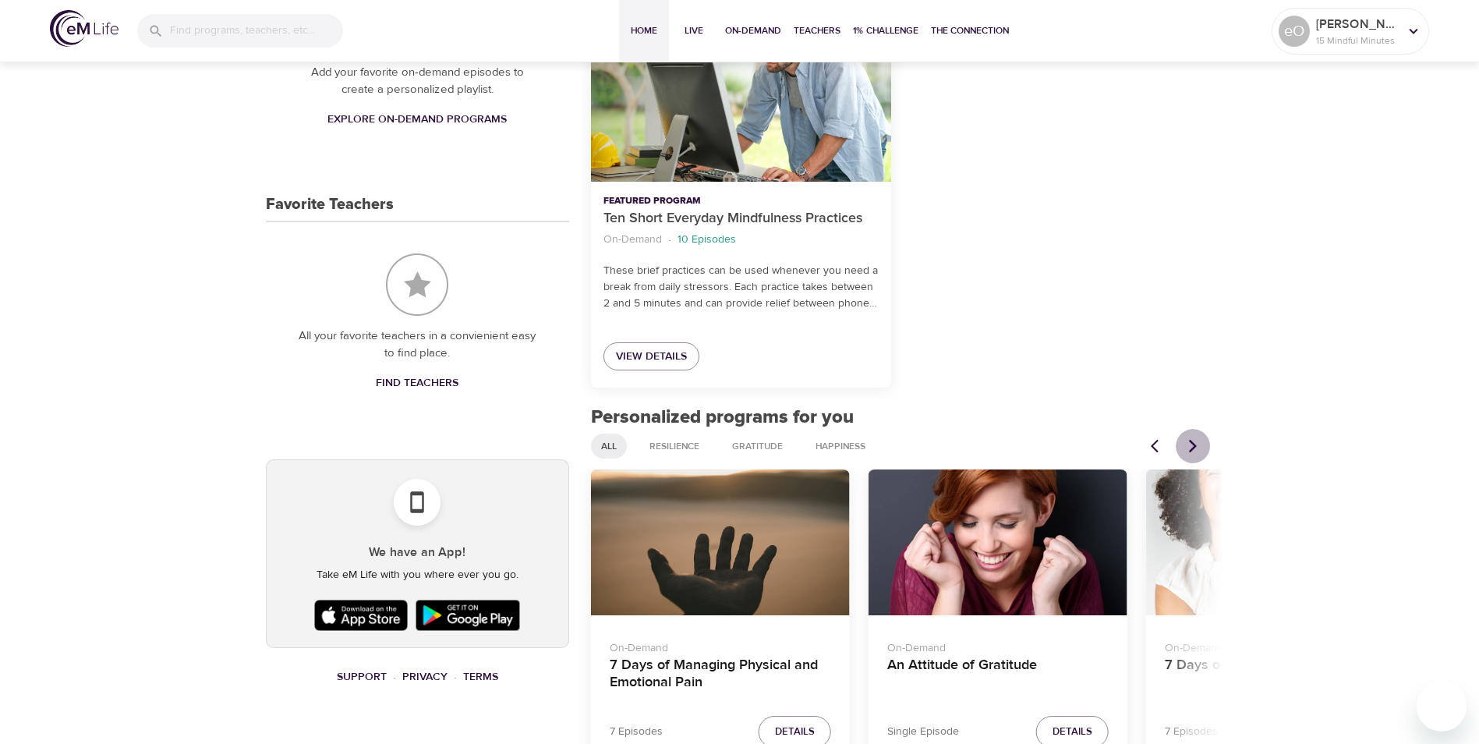
click at [1188, 449] on icon "Next items" at bounding box center [1193, 446] width 16 height 16
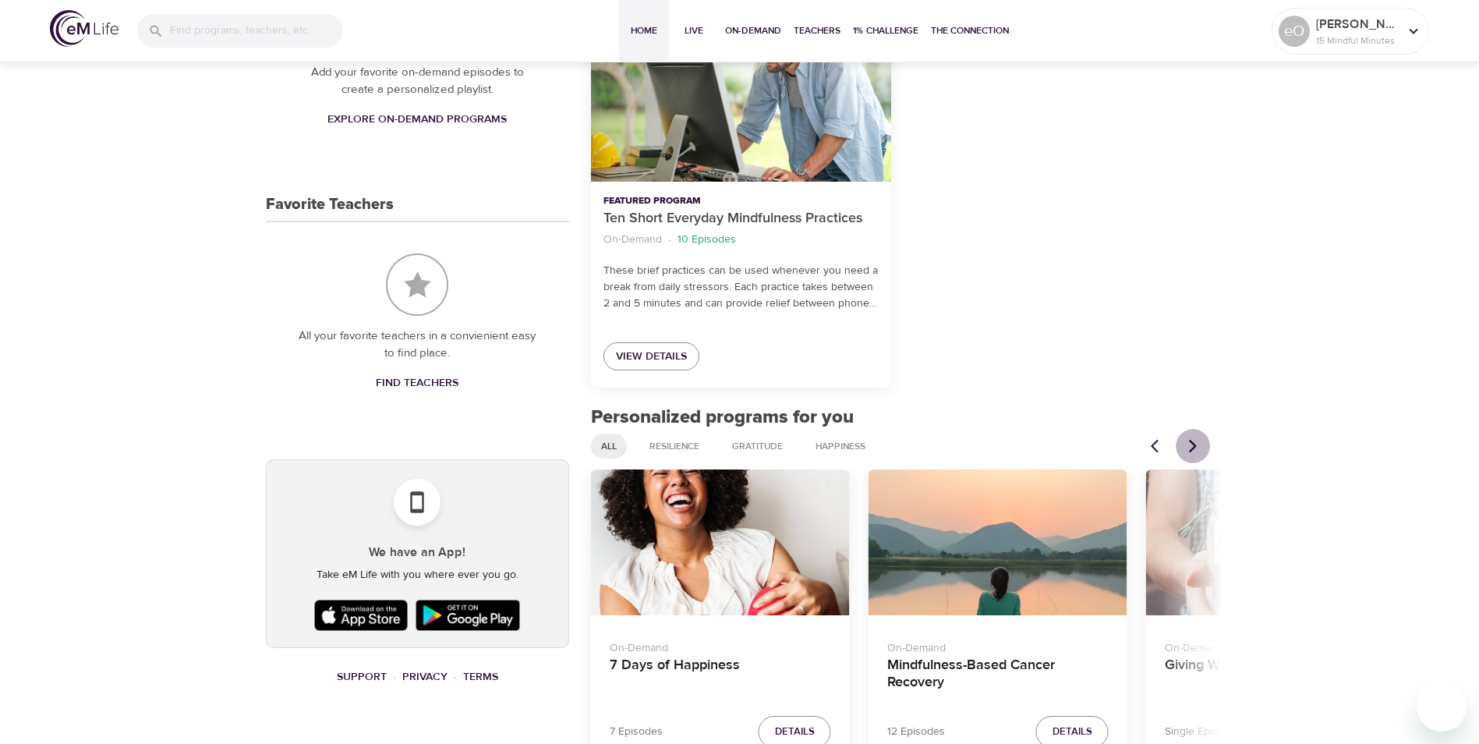
click at [1191, 445] on icon "Next items" at bounding box center [1193, 446] width 16 height 16
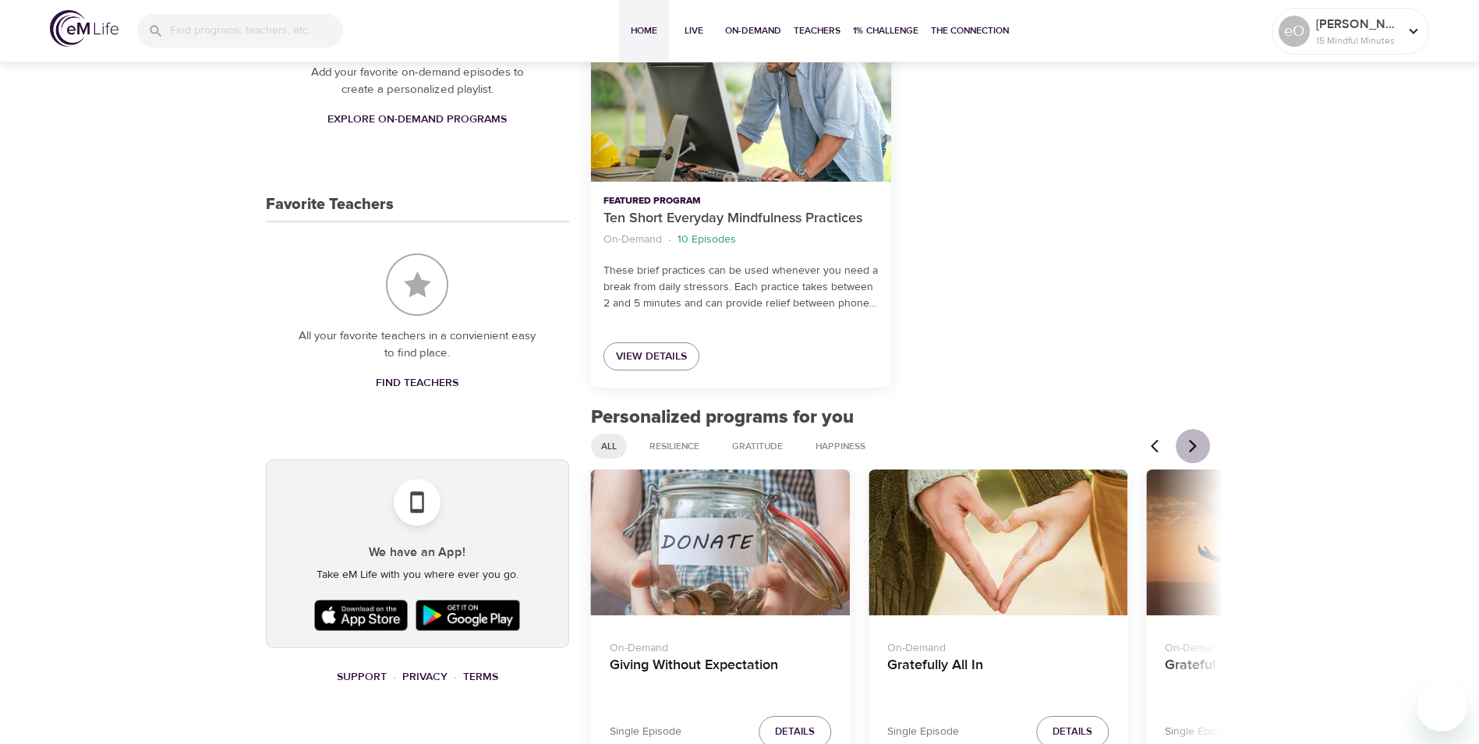
click at [1191, 445] on icon "Next items" at bounding box center [1193, 446] width 16 height 16
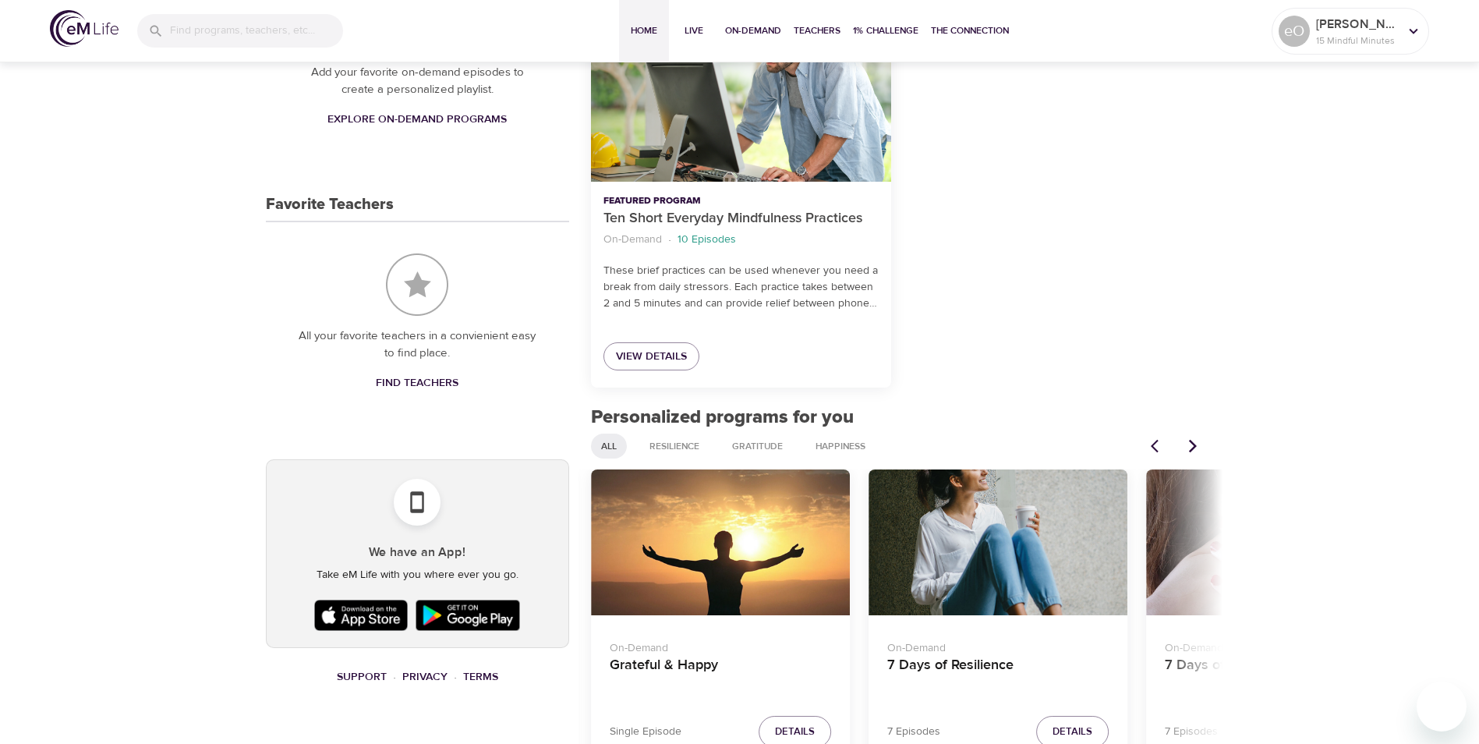
click at [961, 567] on div "7 Days of Resilience" at bounding box center [998, 542] width 259 height 146
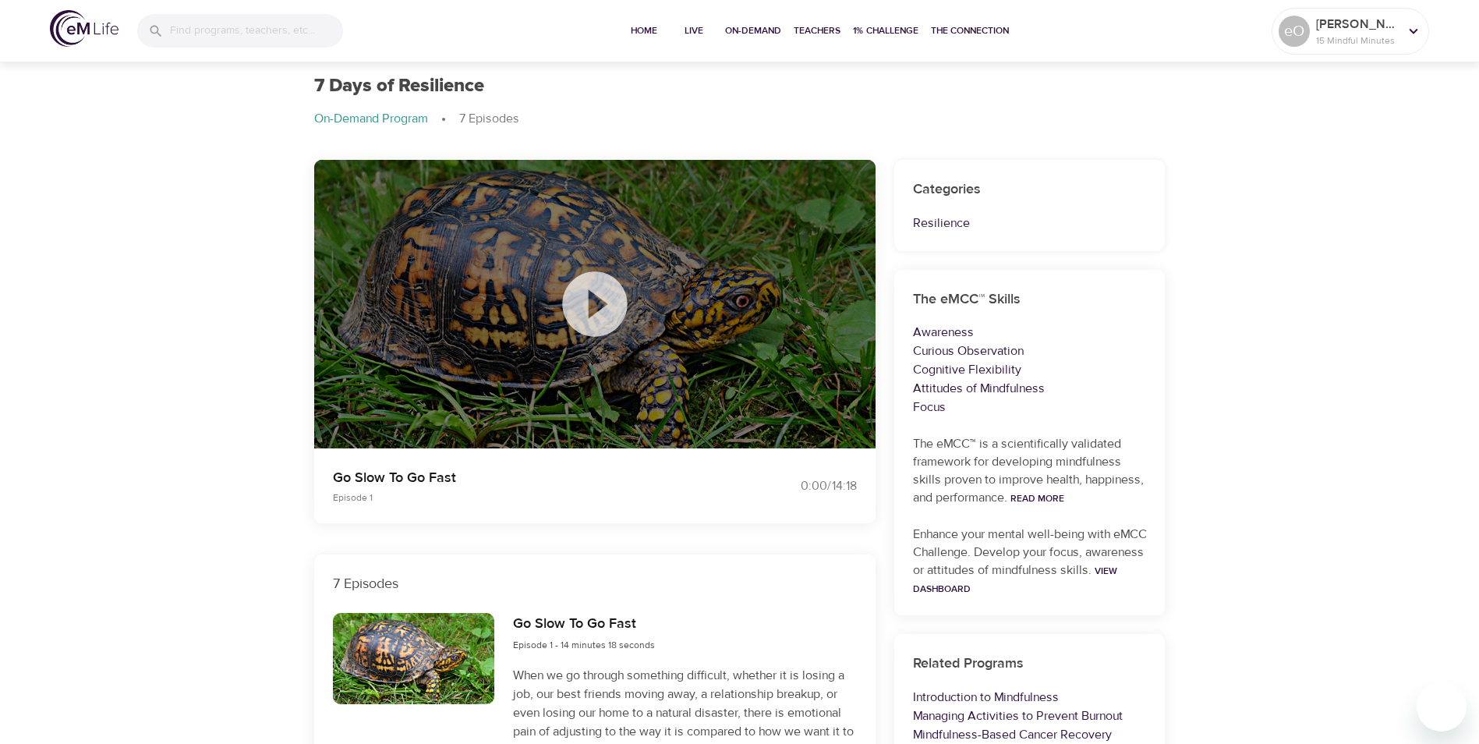
scroll to position [27, 0]
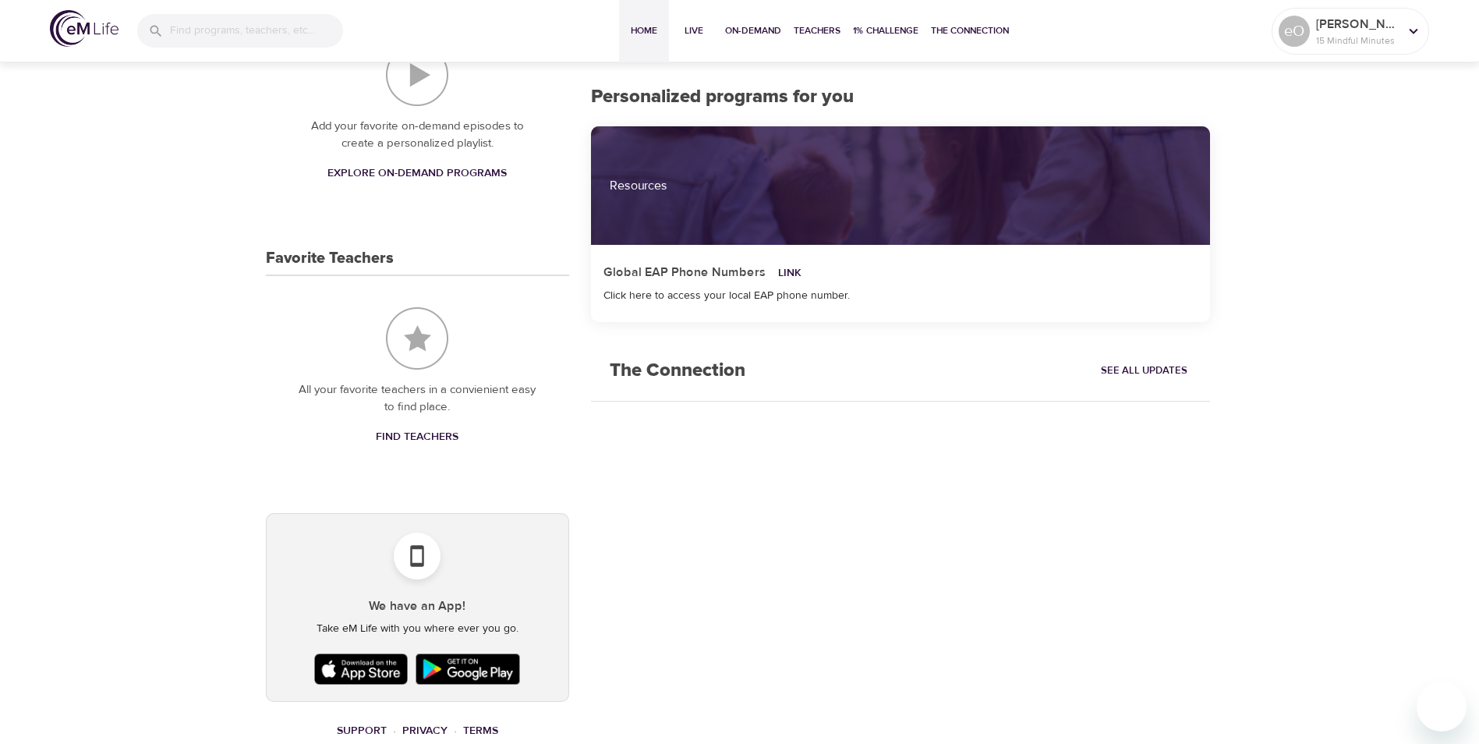
scroll to position [526, 0]
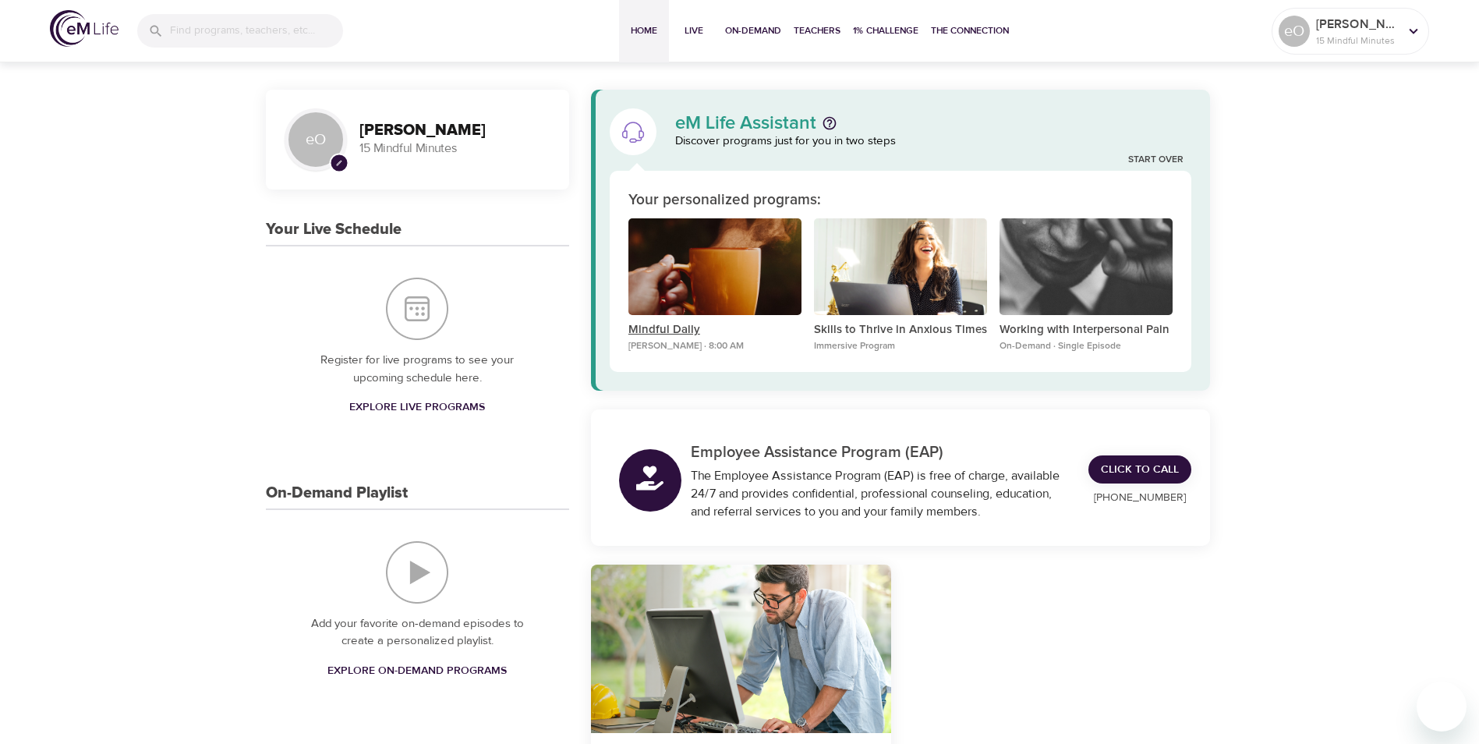
click at [678, 327] on p "Mindful Daily" at bounding box center [714, 330] width 173 height 18
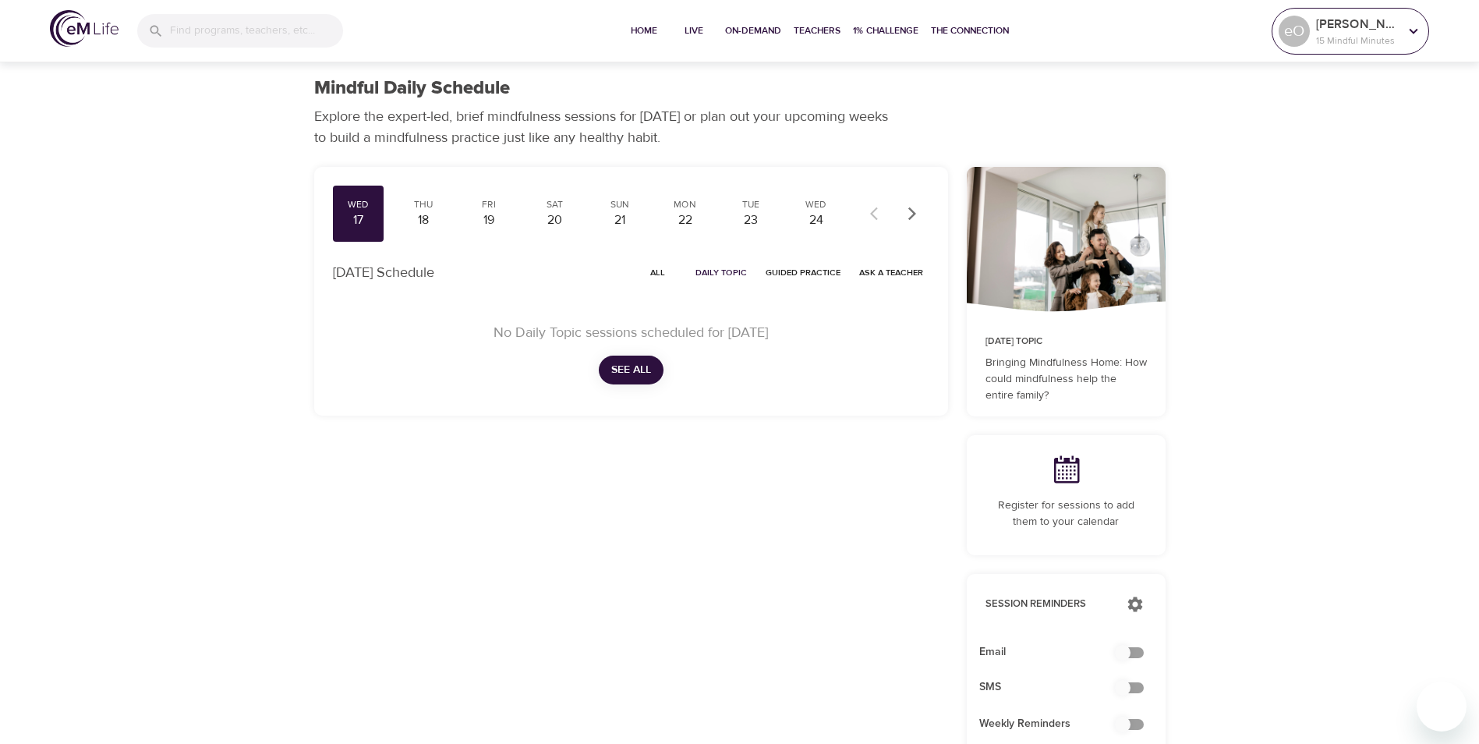
click at [1410, 30] on icon at bounding box center [1414, 30] width 9 height 5
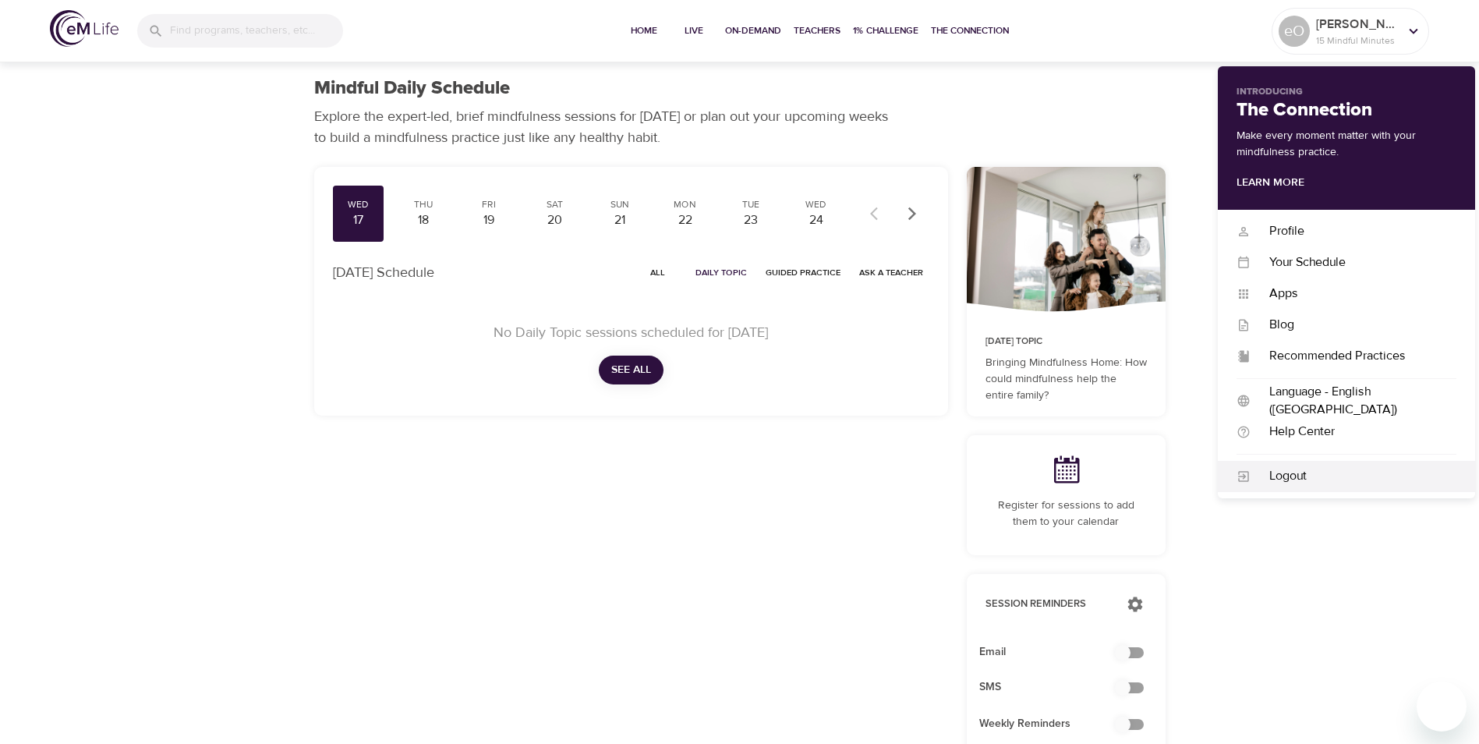
click at [1298, 480] on div "Logout" at bounding box center [1354, 476] width 206 height 18
